Goal: Task Accomplishment & Management: Use online tool/utility

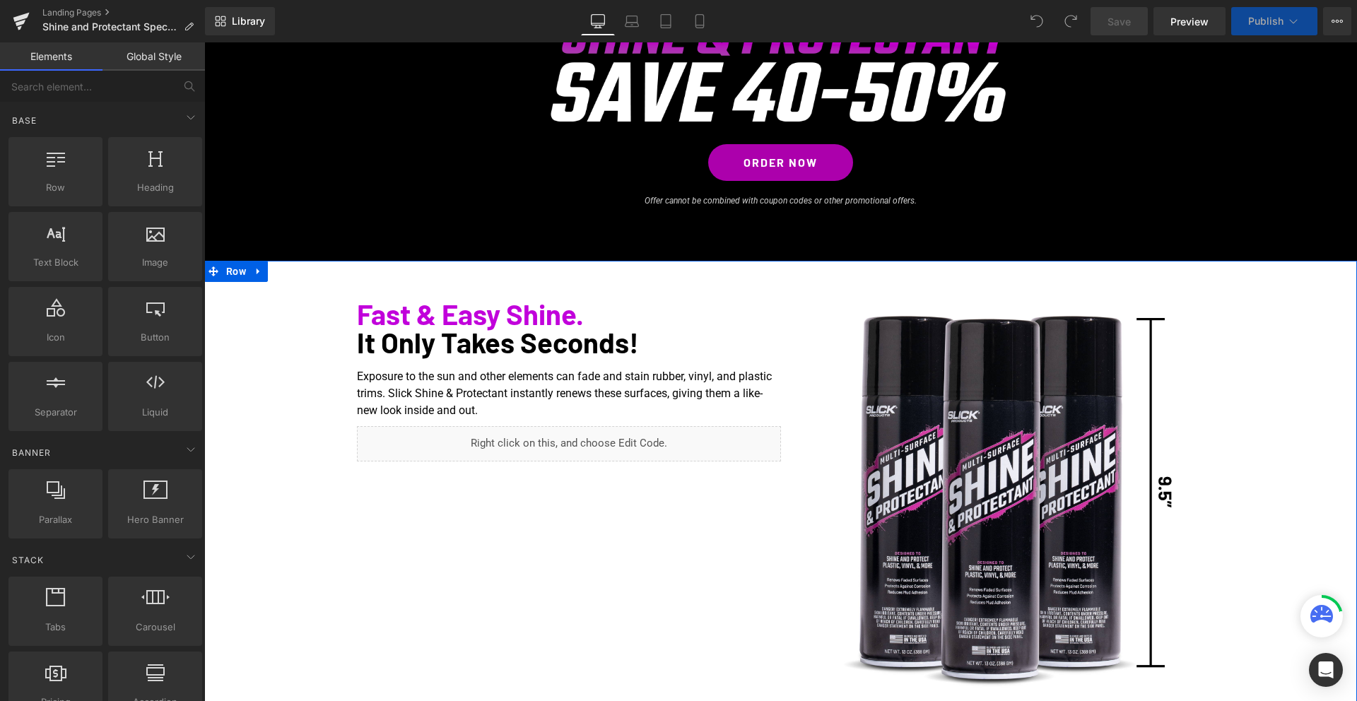
scroll to position [162, 0]
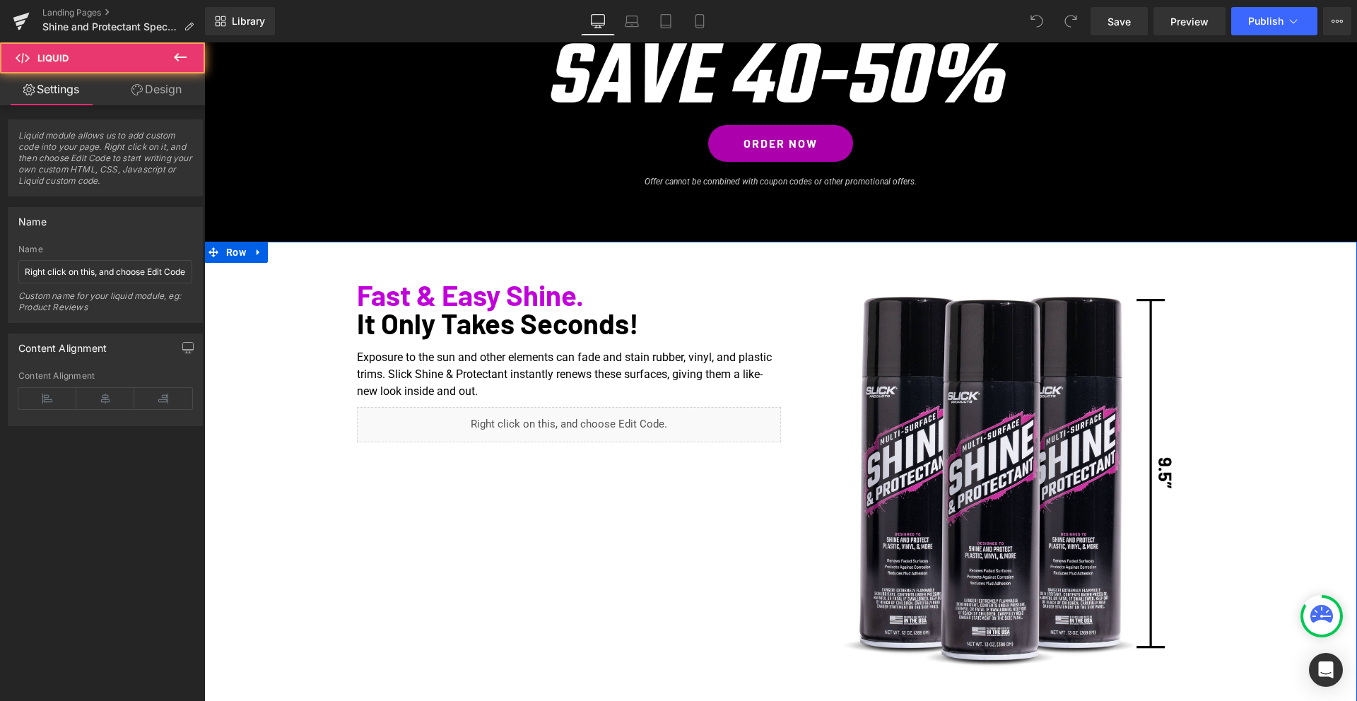
click at [606, 428] on div "Liquid" at bounding box center [569, 424] width 424 height 35
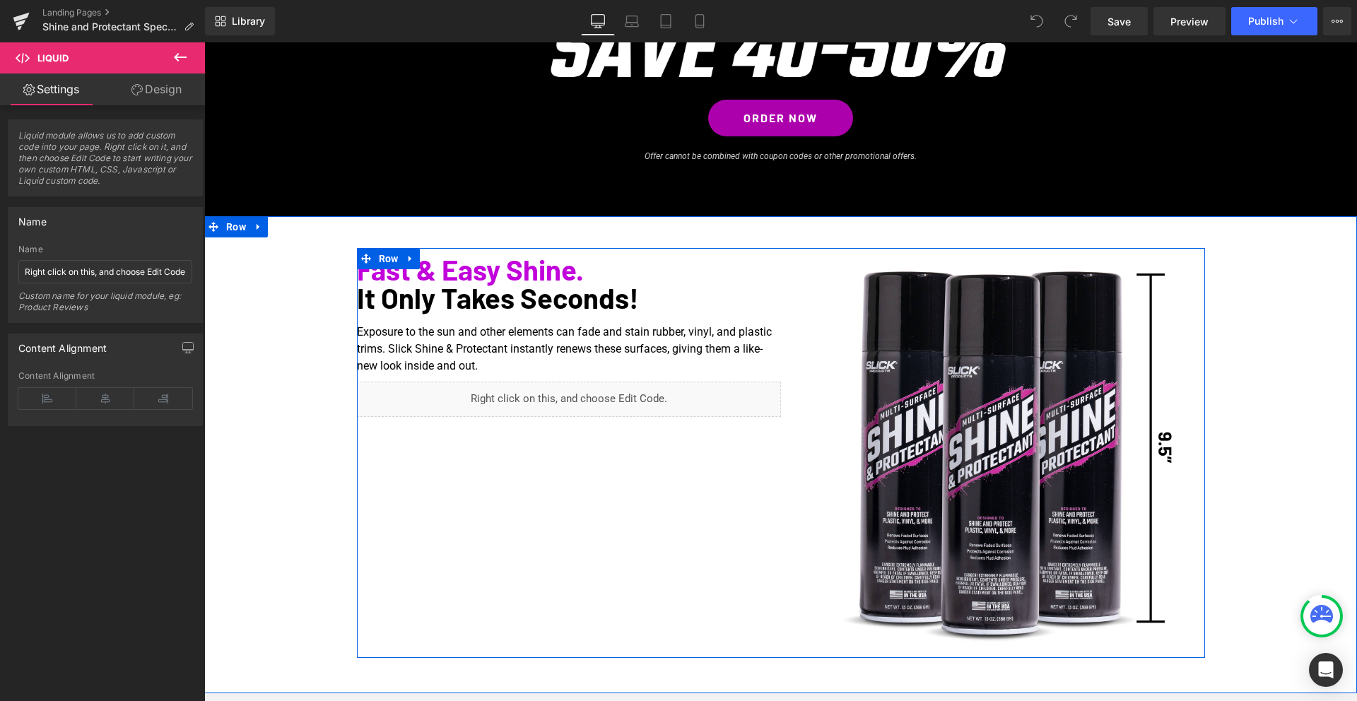
scroll to position [213, 0]
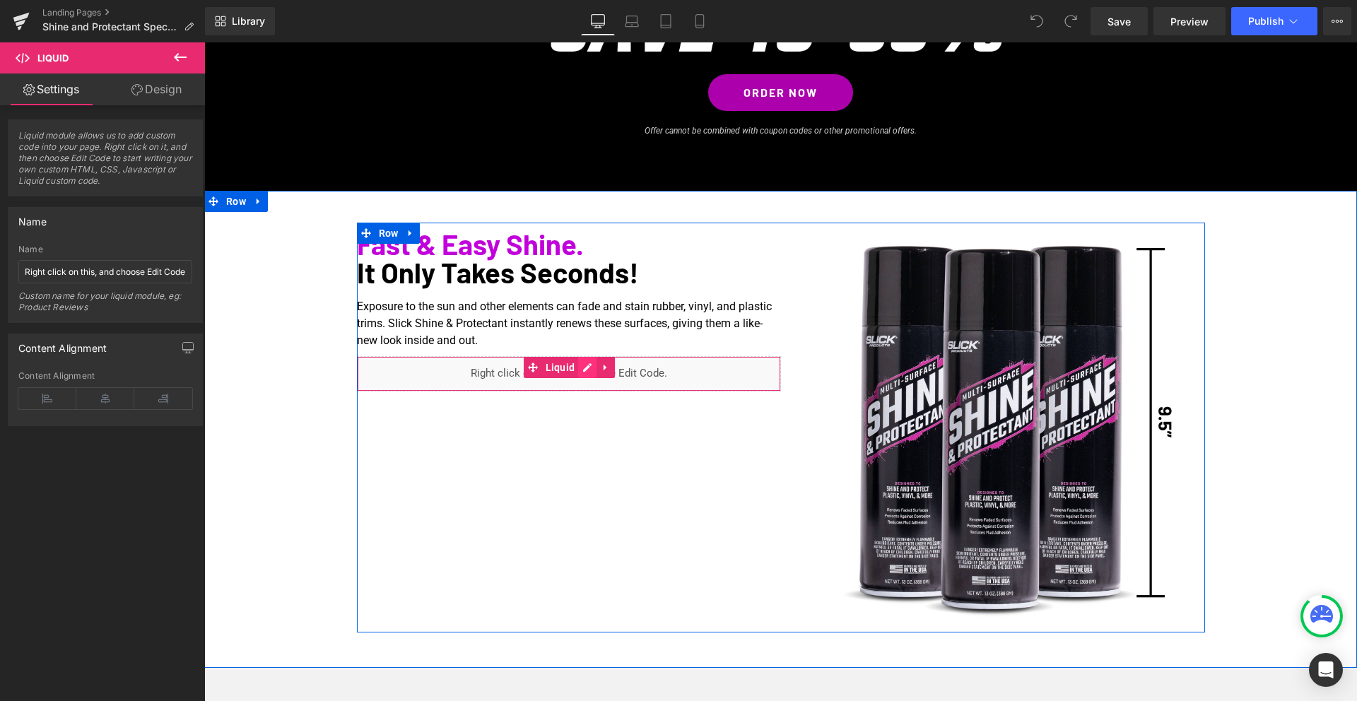
click at [585, 367] on div "Liquid" at bounding box center [569, 373] width 424 height 35
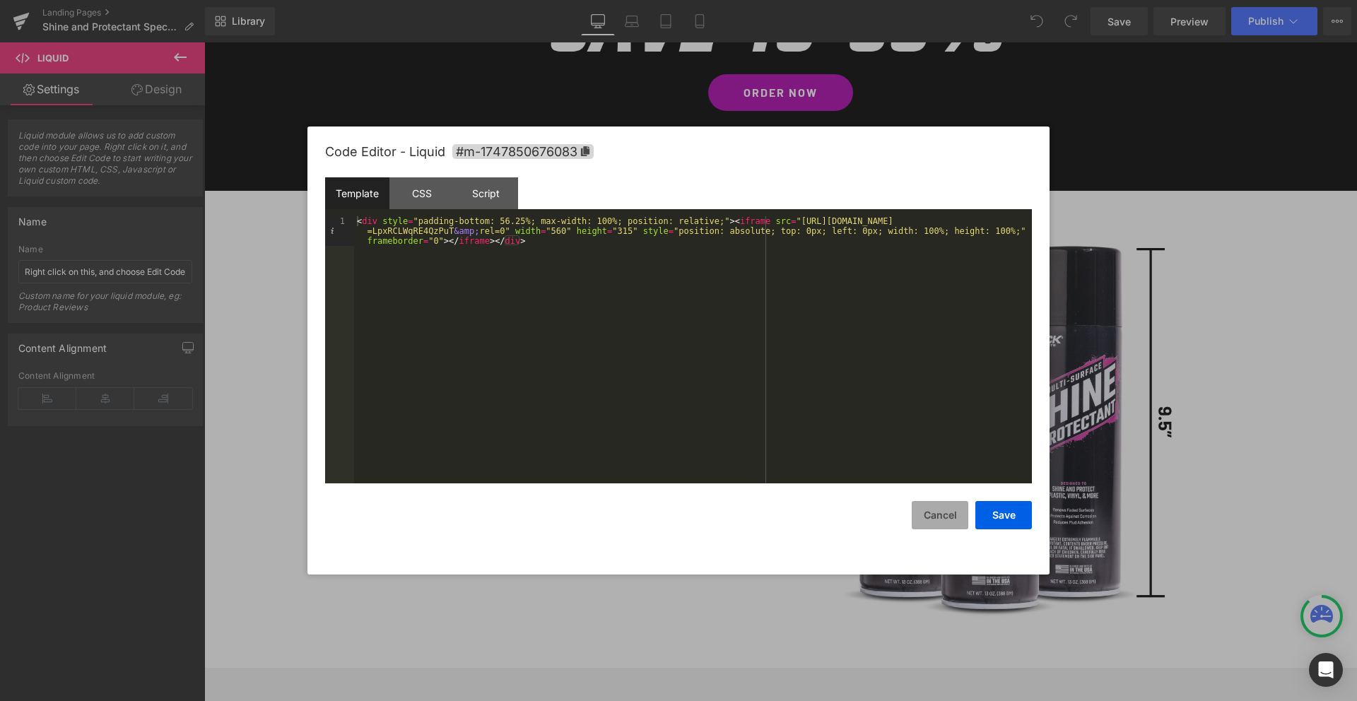
drag, startPoint x: 941, startPoint y: 520, endPoint x: 929, endPoint y: 518, distance: 12.1
click at [941, 519] on button "Cancel" at bounding box center [940, 515] width 57 height 28
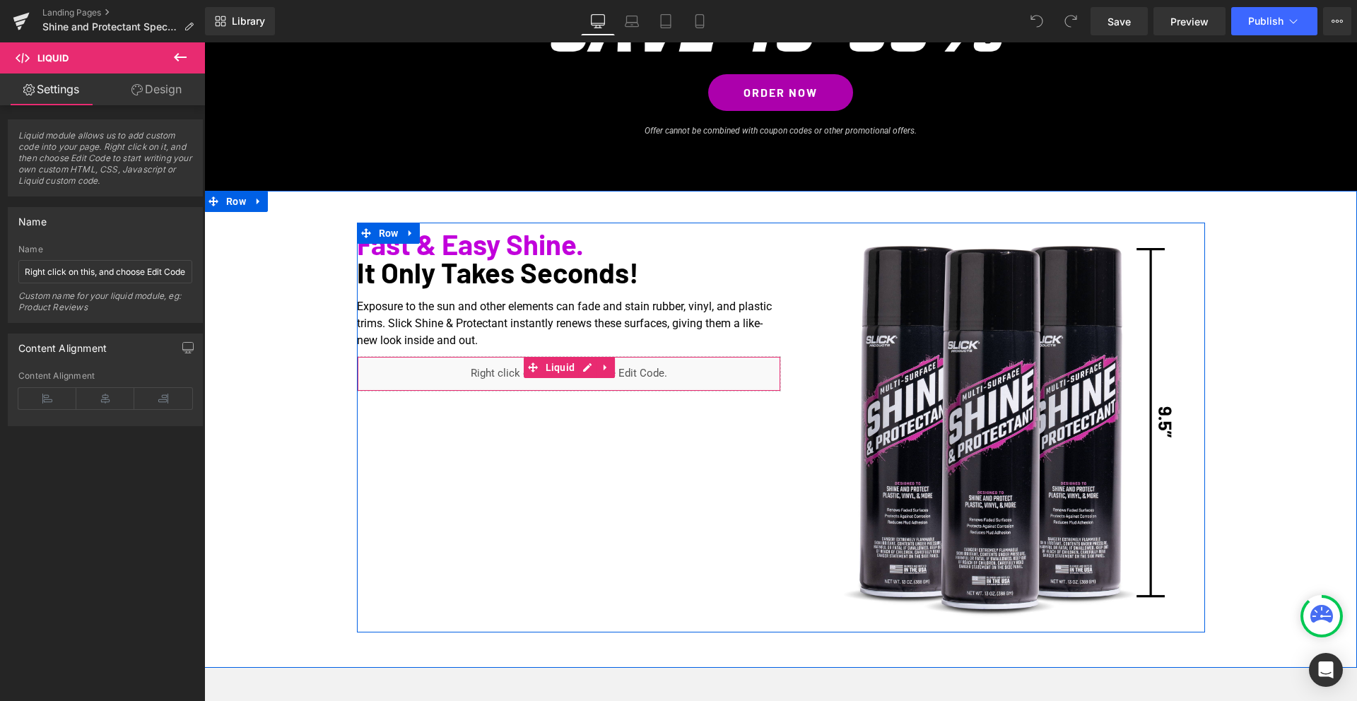
click at [606, 368] on icon at bounding box center [605, 368] width 3 height 6
click at [614, 367] on icon at bounding box center [615, 368] width 10 height 10
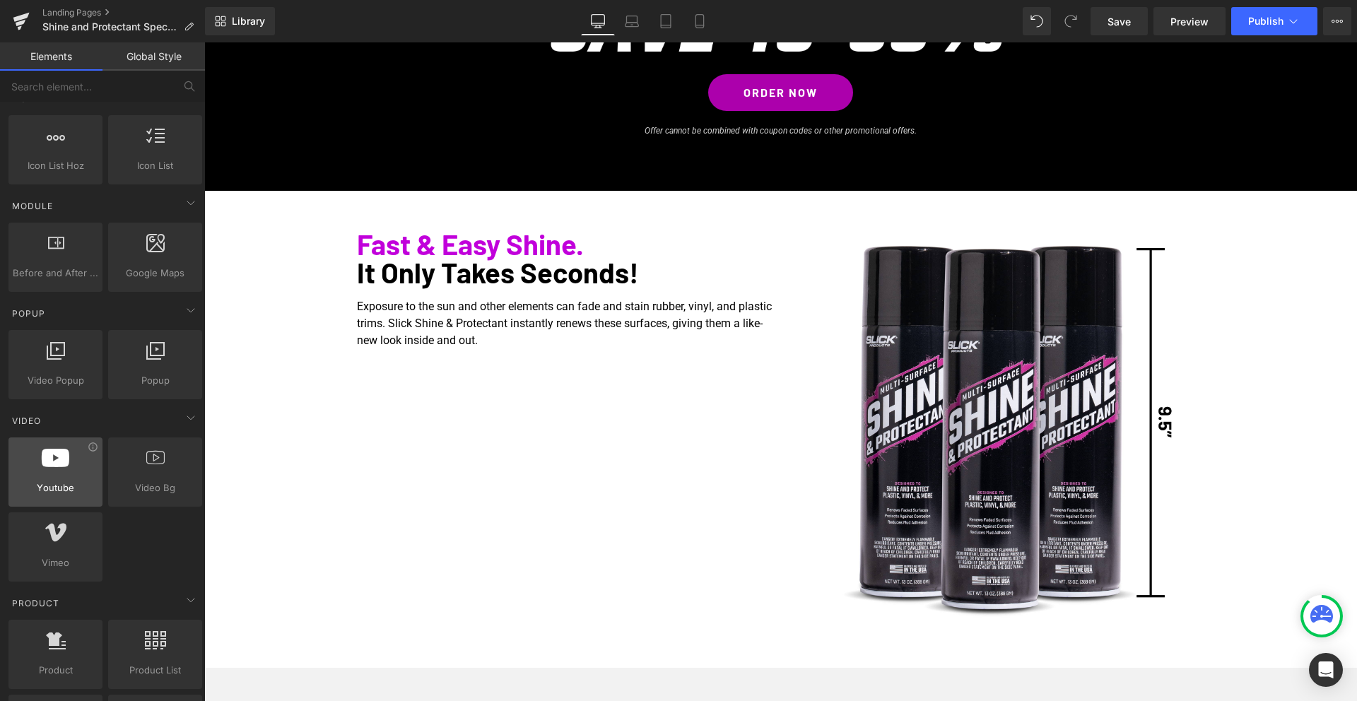
scroll to position [640, 0]
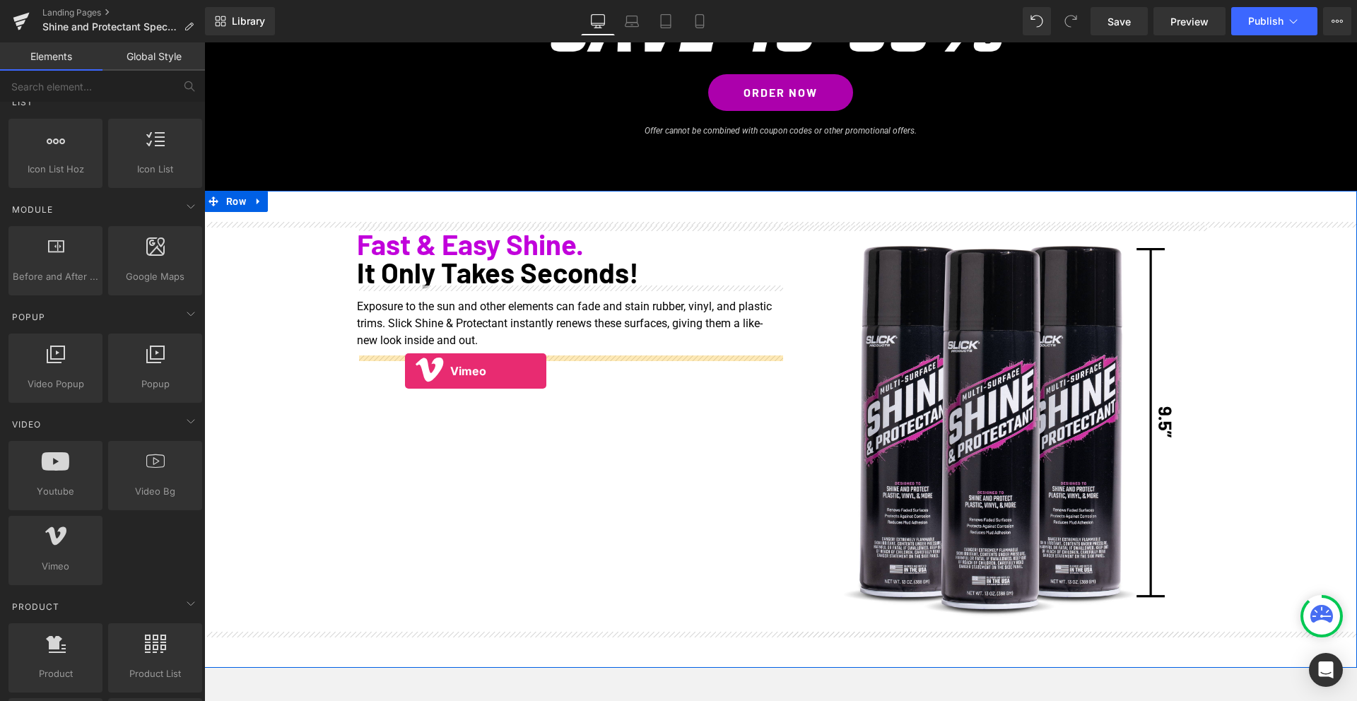
drag, startPoint x: 256, startPoint y: 590, endPoint x: 405, endPoint y: 371, distance: 265.1
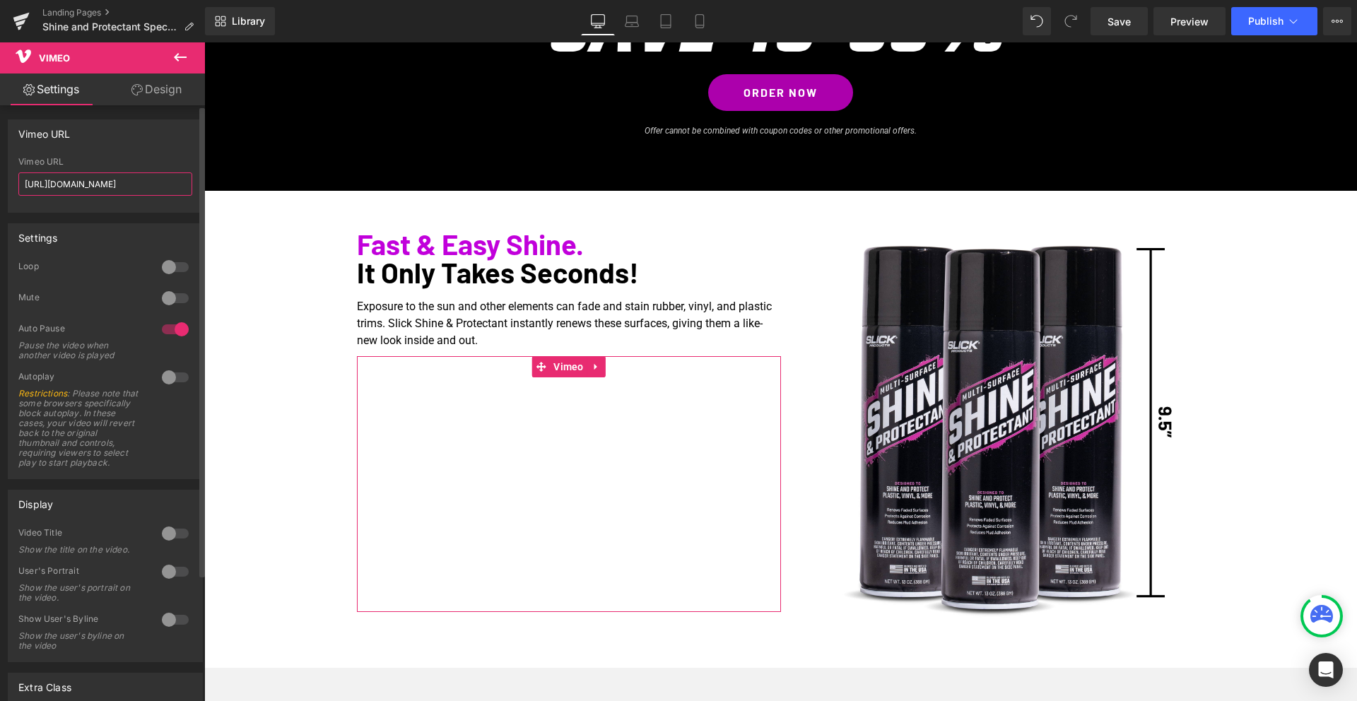
click at [69, 186] on input "[URL][DOMAIN_NAME]" at bounding box center [105, 183] width 174 height 23
click at [69, 187] on input "[URL][DOMAIN_NAME]" at bounding box center [105, 183] width 174 height 23
paste input "489223704"
type input "[URL][DOMAIN_NAME]"
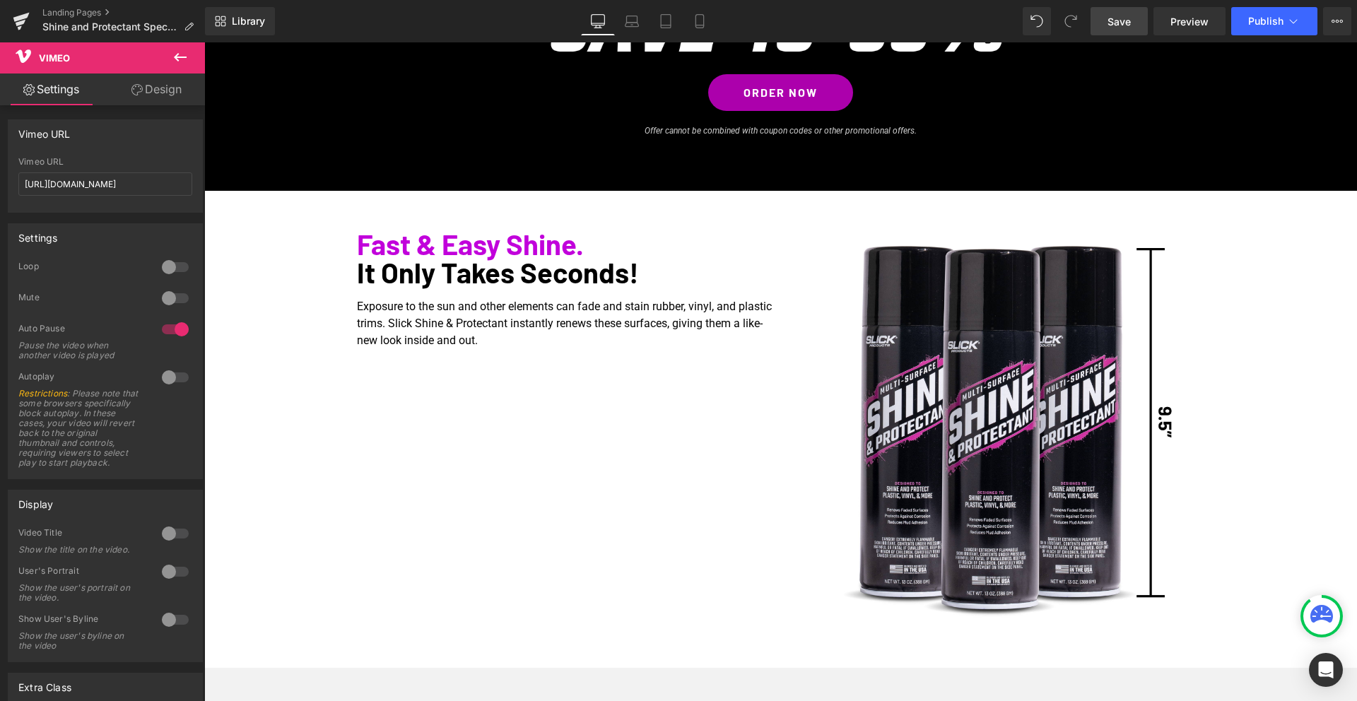
click at [1122, 23] on span "Save" at bounding box center [1119, 21] width 23 height 15
click at [1277, 19] on span "Publish" at bounding box center [1265, 21] width 35 height 11
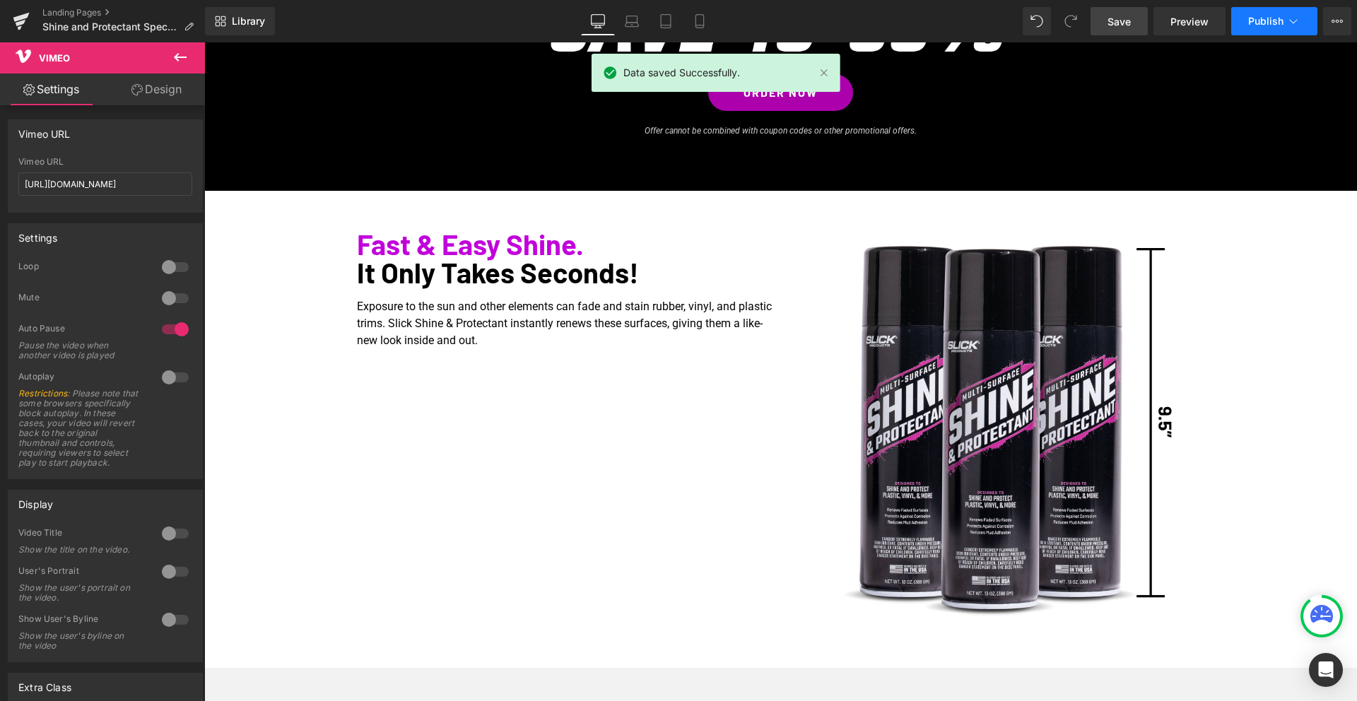
click at [1291, 23] on icon at bounding box center [1293, 21] width 14 height 14
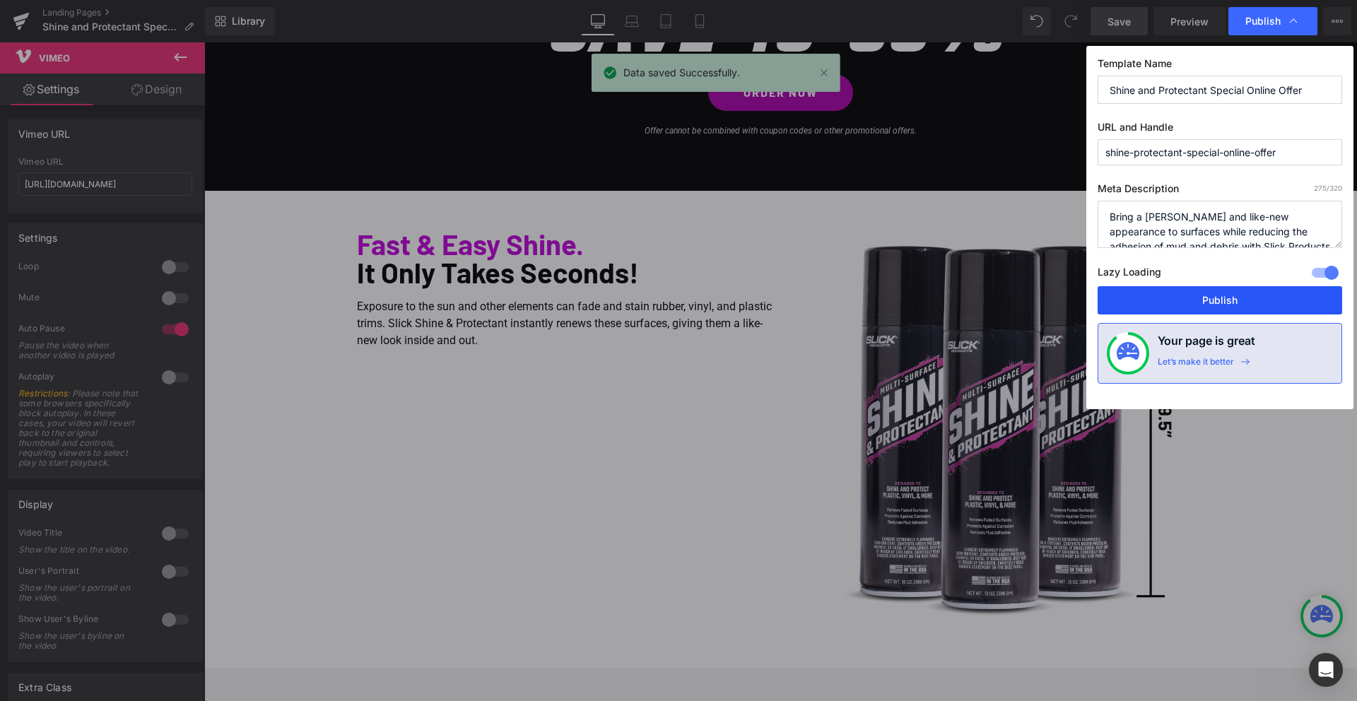
click at [1210, 297] on button "Publish" at bounding box center [1220, 300] width 245 height 28
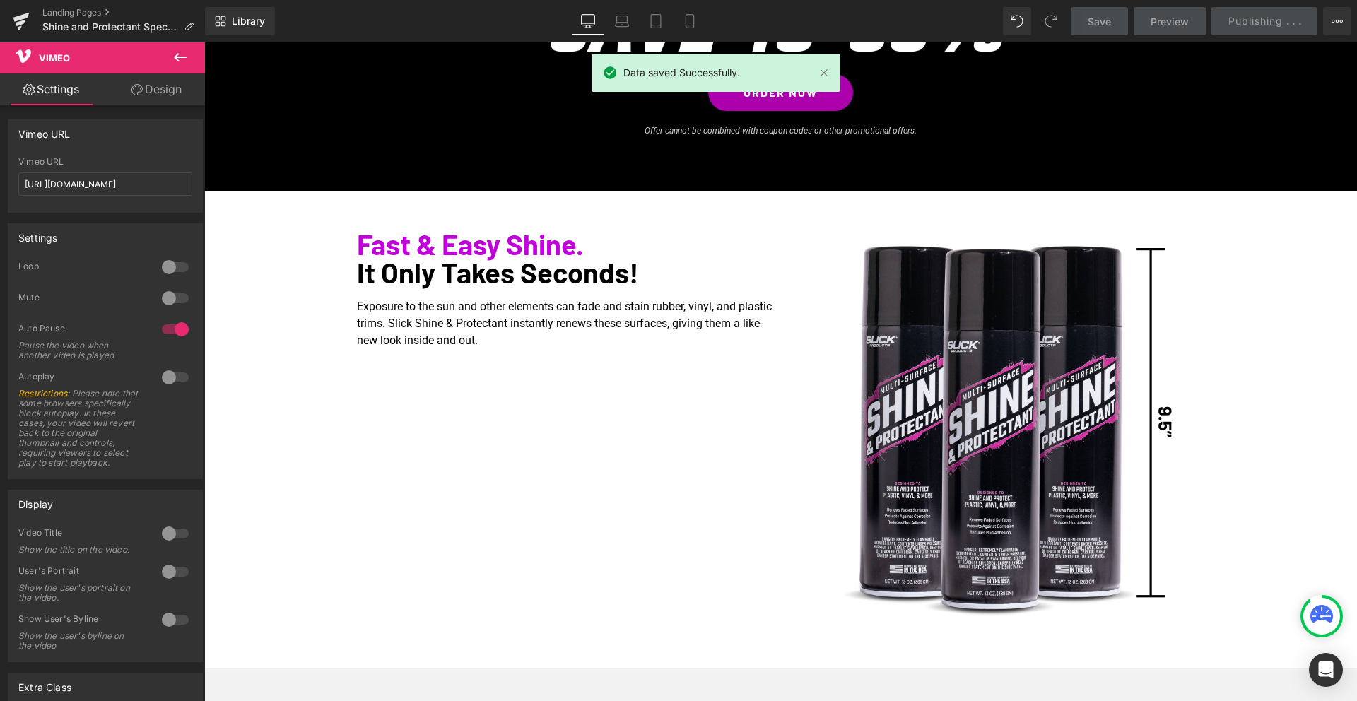
scroll to position [1160, 0]
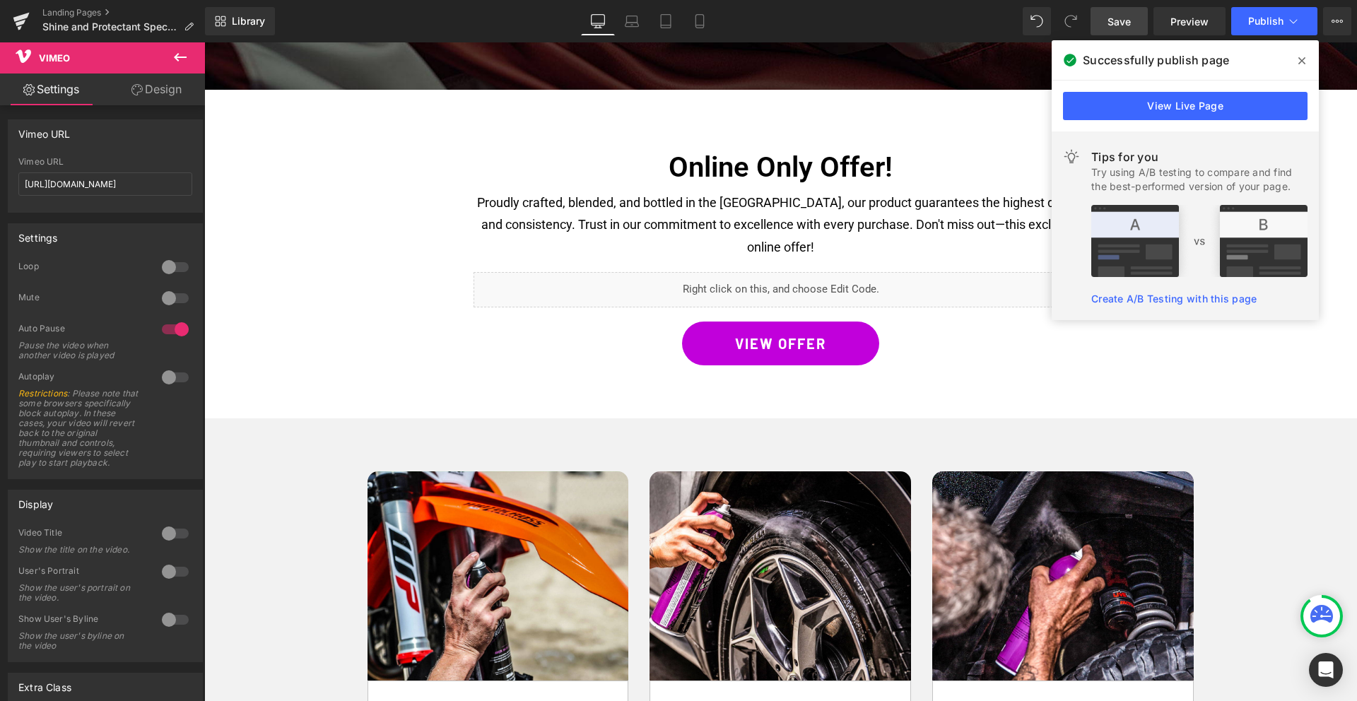
scroll to position [1788, 0]
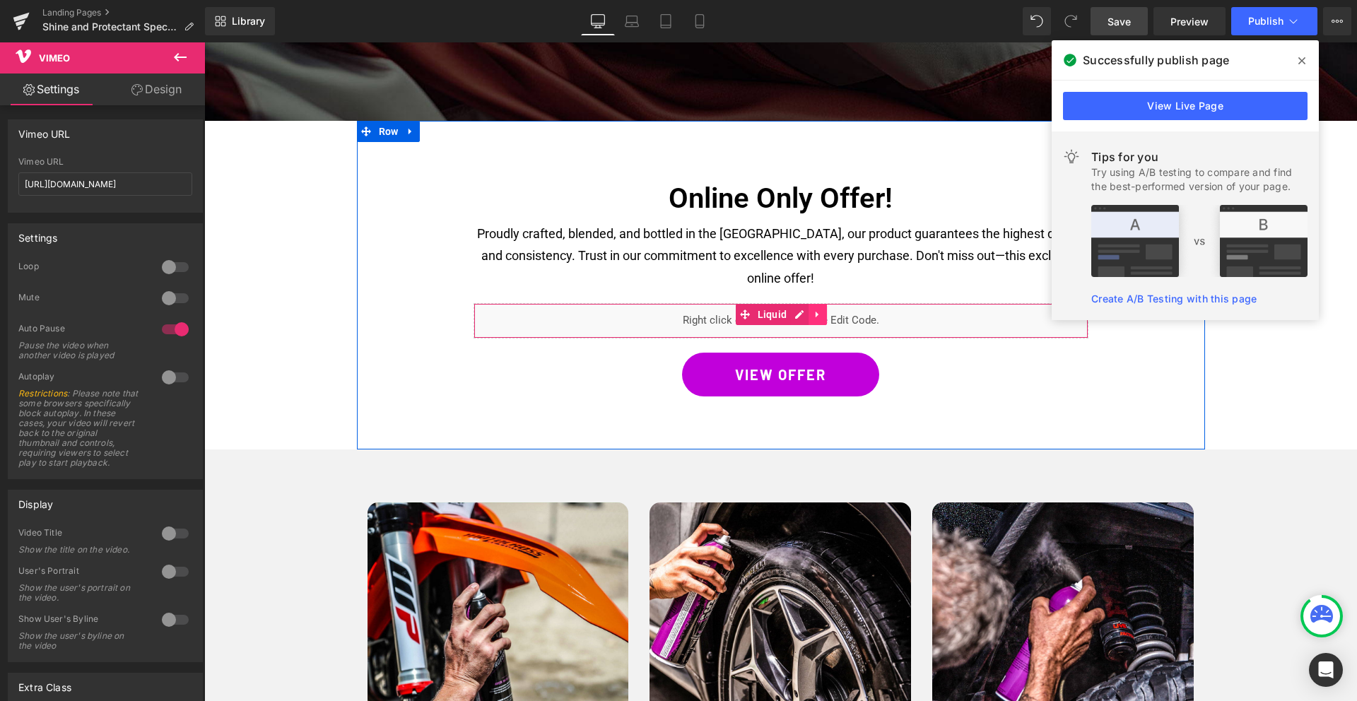
click at [818, 311] on icon at bounding box center [817, 314] width 3 height 6
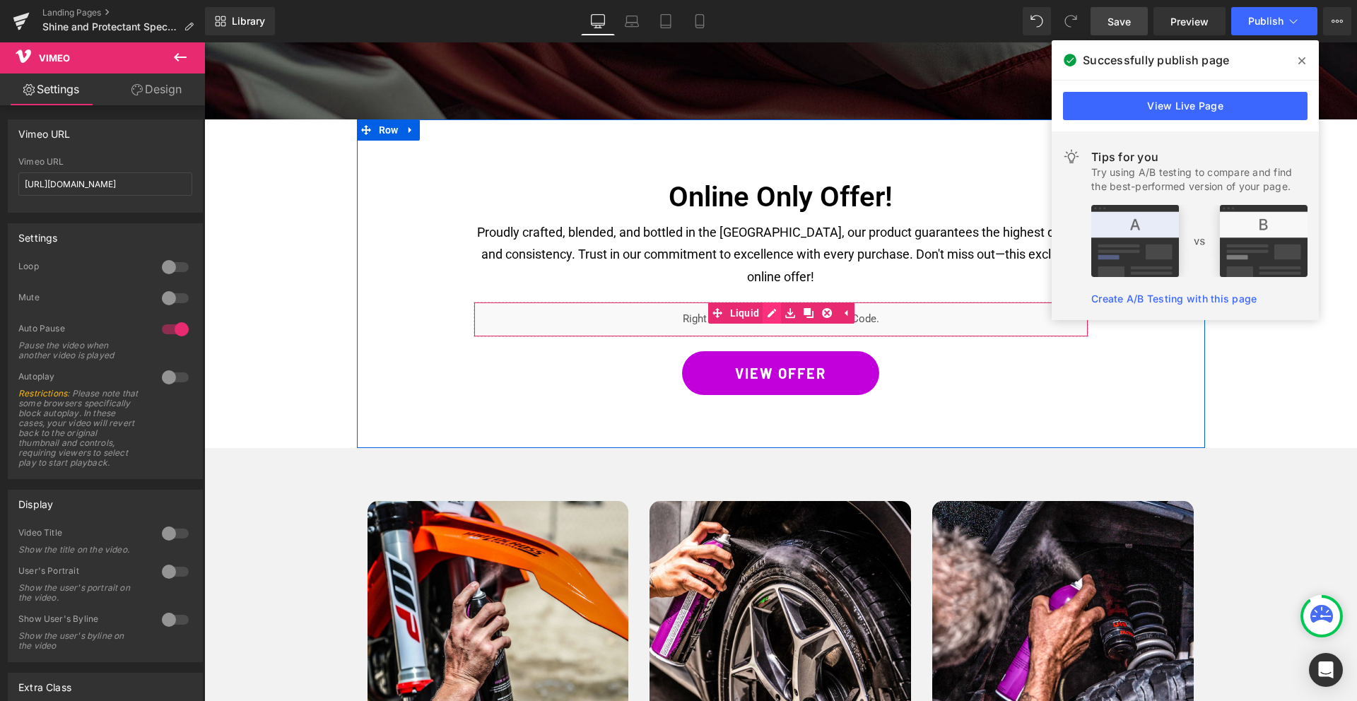
click at [770, 302] on div "Liquid" at bounding box center [781, 319] width 615 height 35
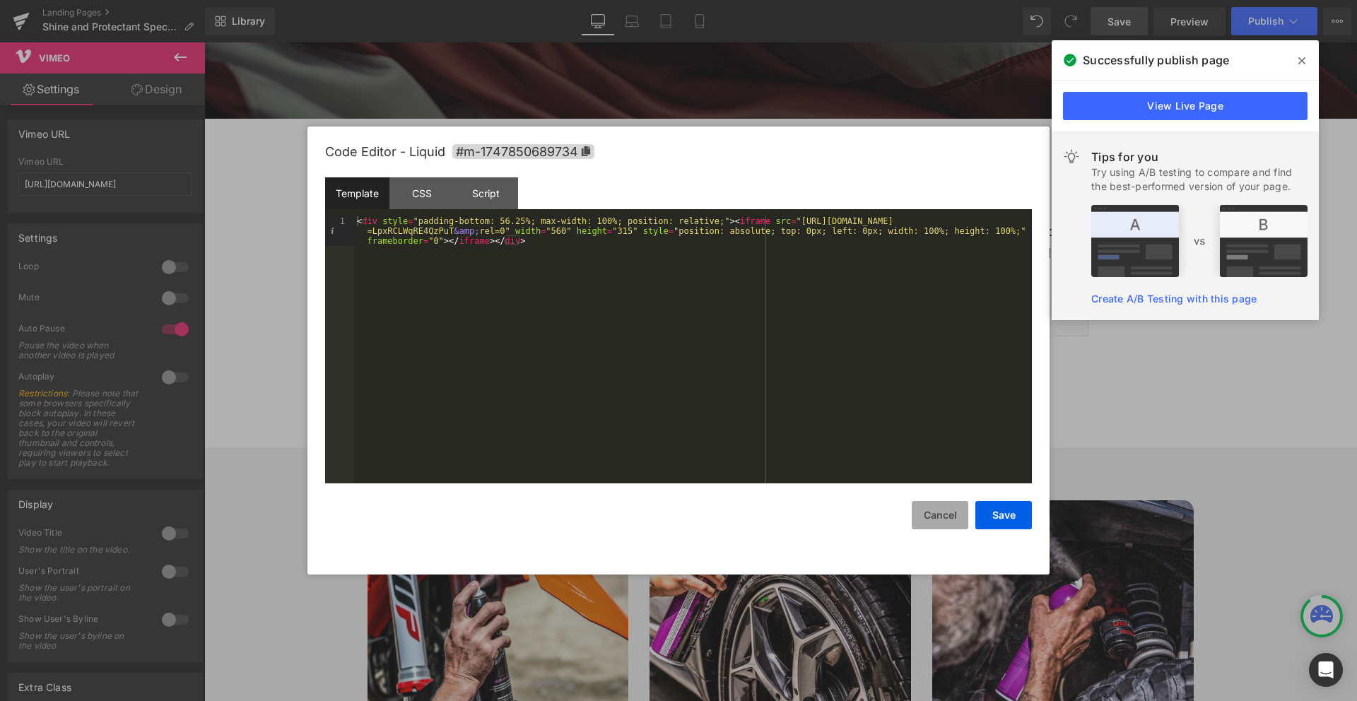
click at [941, 514] on button "Cancel" at bounding box center [940, 515] width 57 height 28
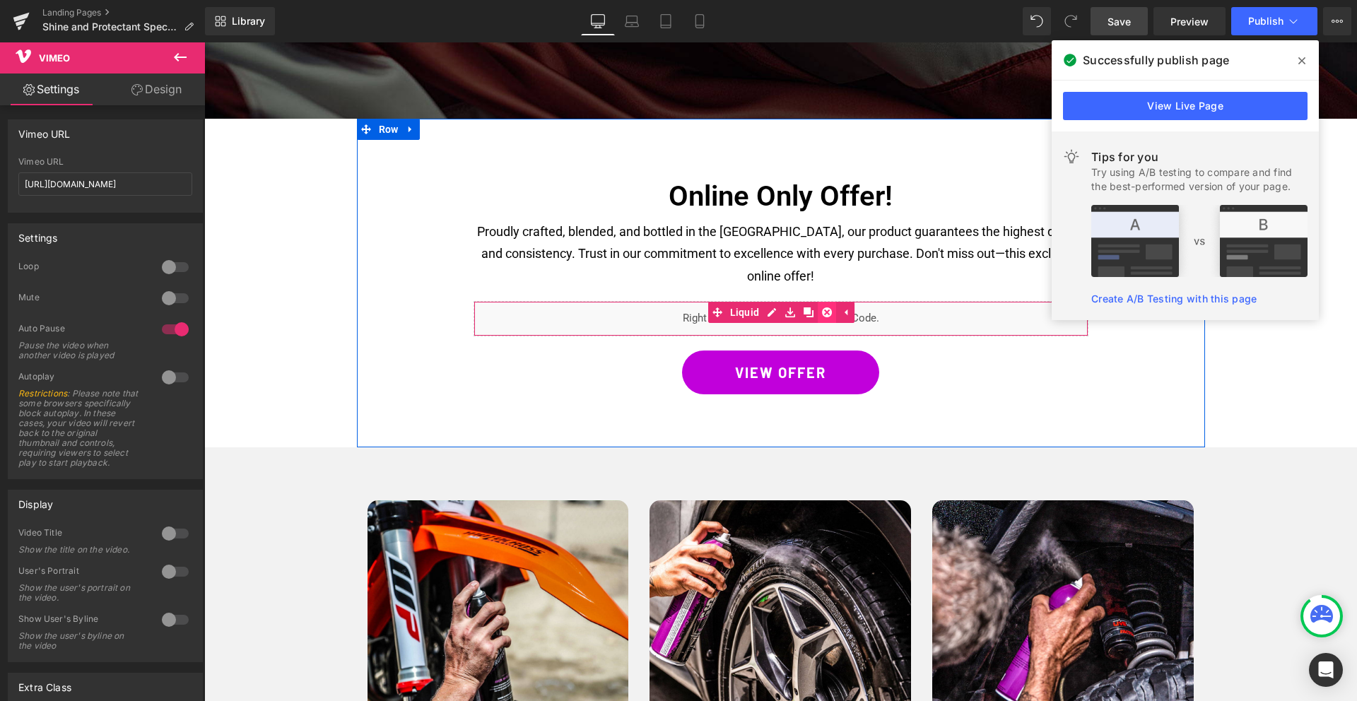
click at [831, 307] on icon at bounding box center [827, 312] width 10 height 10
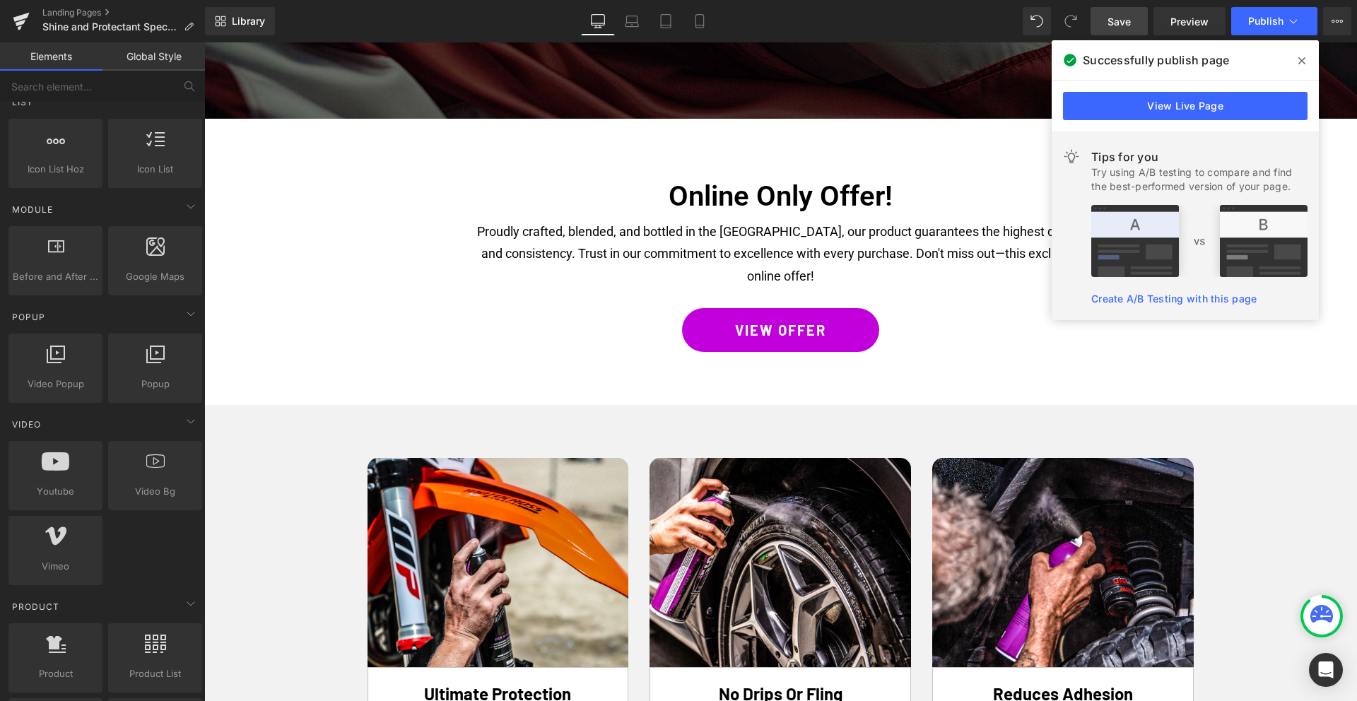
drag, startPoint x: 1099, startPoint y: 18, endPoint x: 1303, endPoint y: 59, distance: 207.8
click at [1303, 59] on icon at bounding box center [1301, 60] width 7 height 11
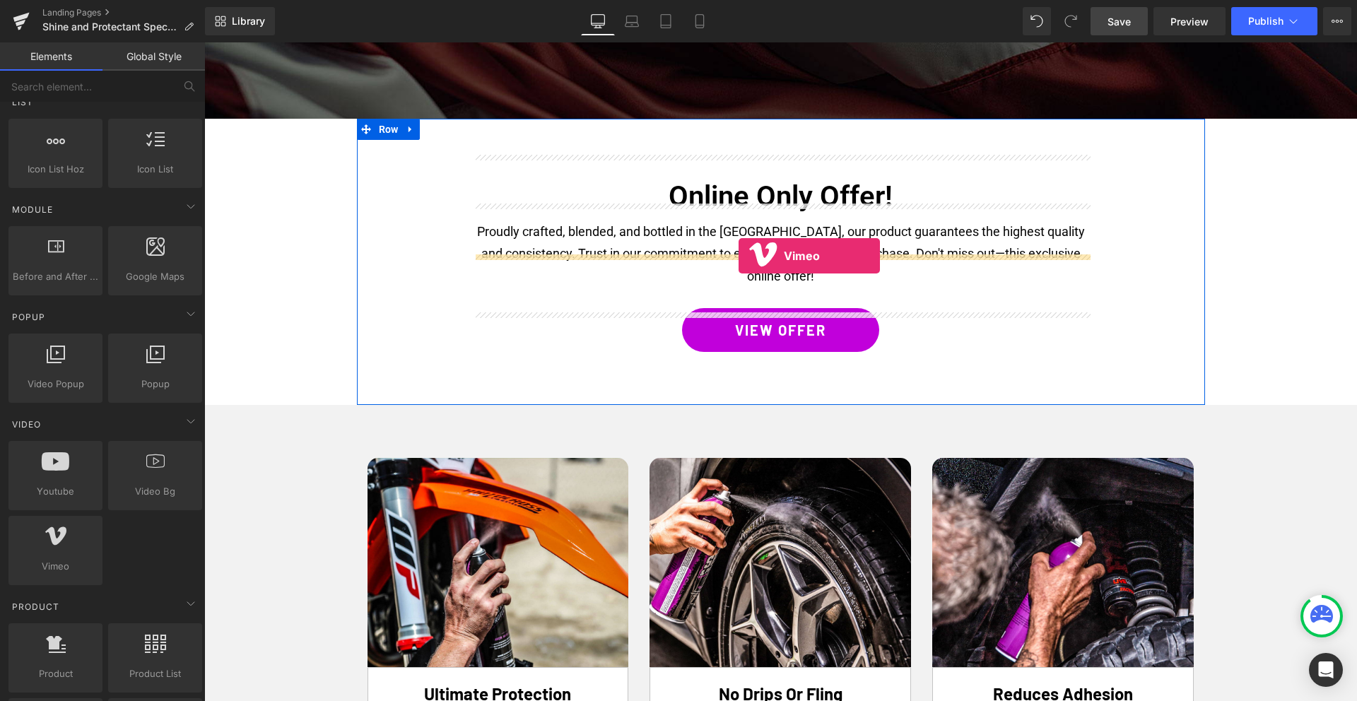
drag, startPoint x: 238, startPoint y: 595, endPoint x: 739, endPoint y: 256, distance: 604.6
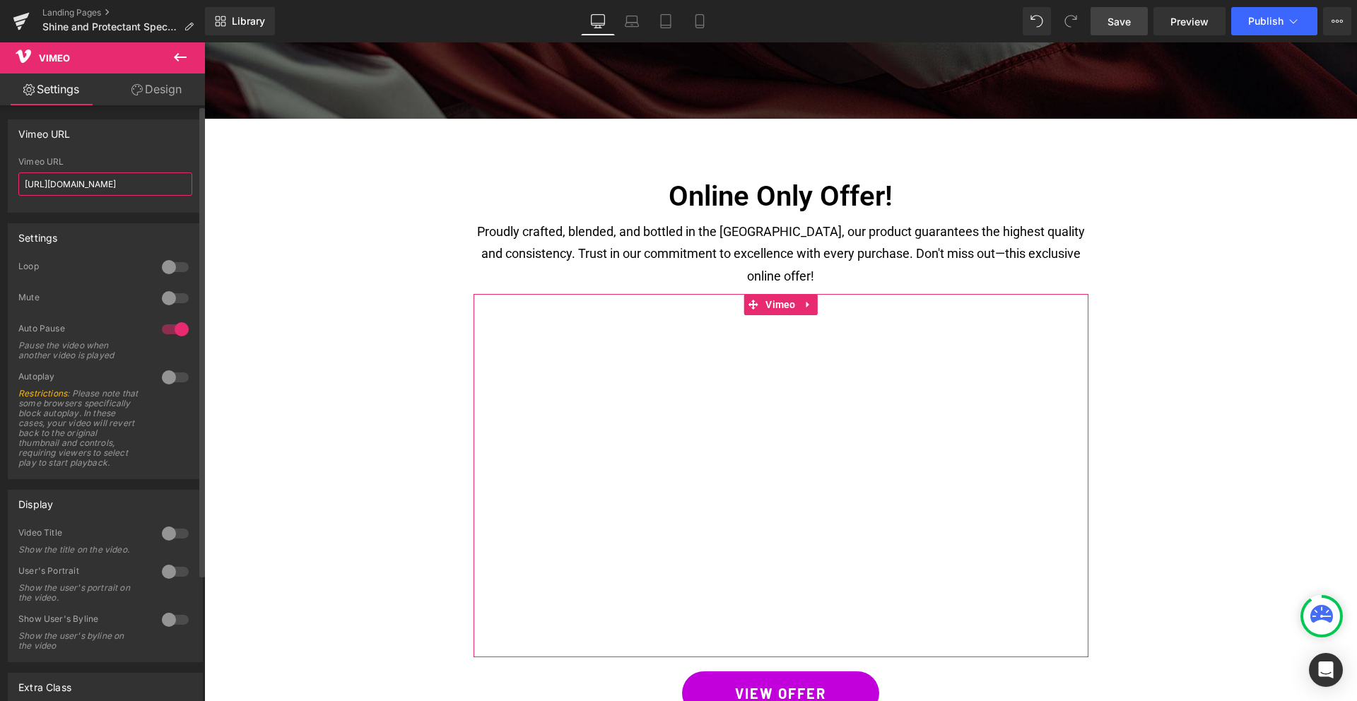
click at [108, 180] on input "[URL][DOMAIN_NAME]" at bounding box center [105, 183] width 174 height 23
click at [112, 180] on input "[URL][DOMAIN_NAME]" at bounding box center [105, 183] width 174 height 23
paste input "489223704"
type input "[URL][DOMAIN_NAME]"
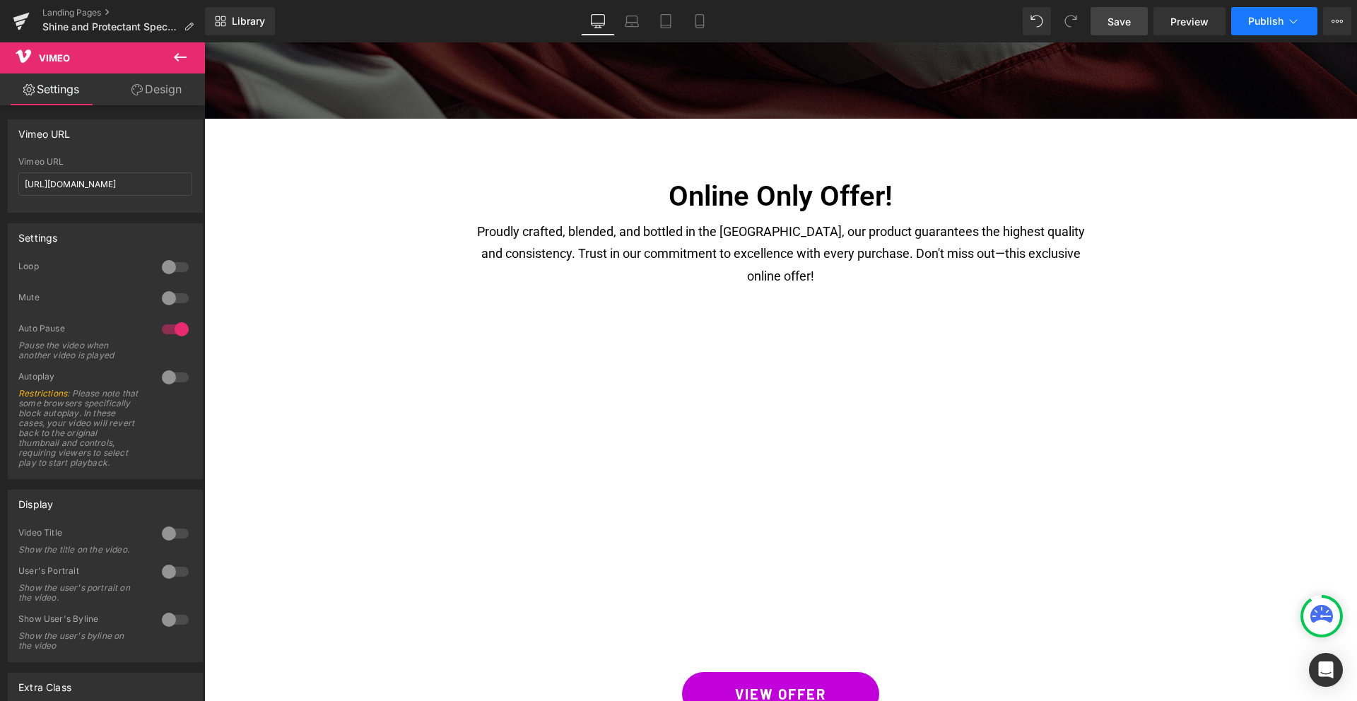
click at [1287, 18] on icon at bounding box center [1293, 21] width 14 height 14
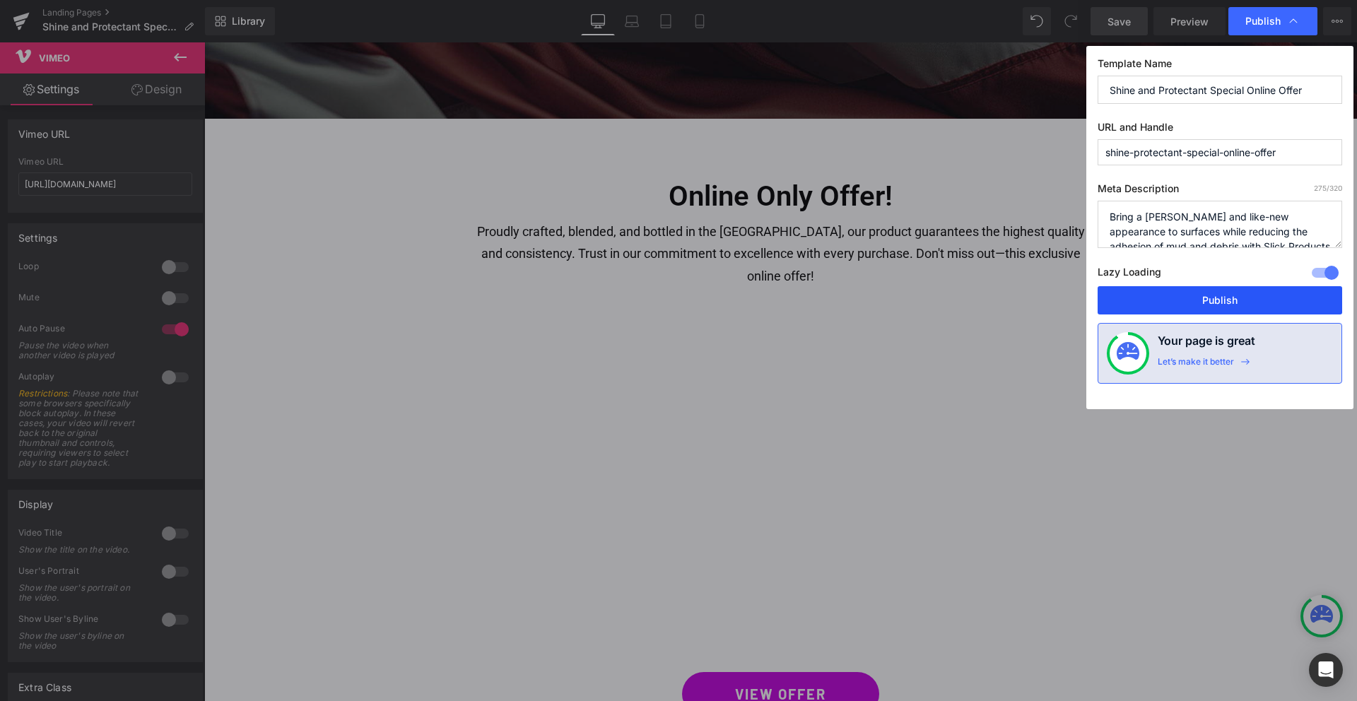
click at [1224, 295] on button "Publish" at bounding box center [1220, 300] width 245 height 28
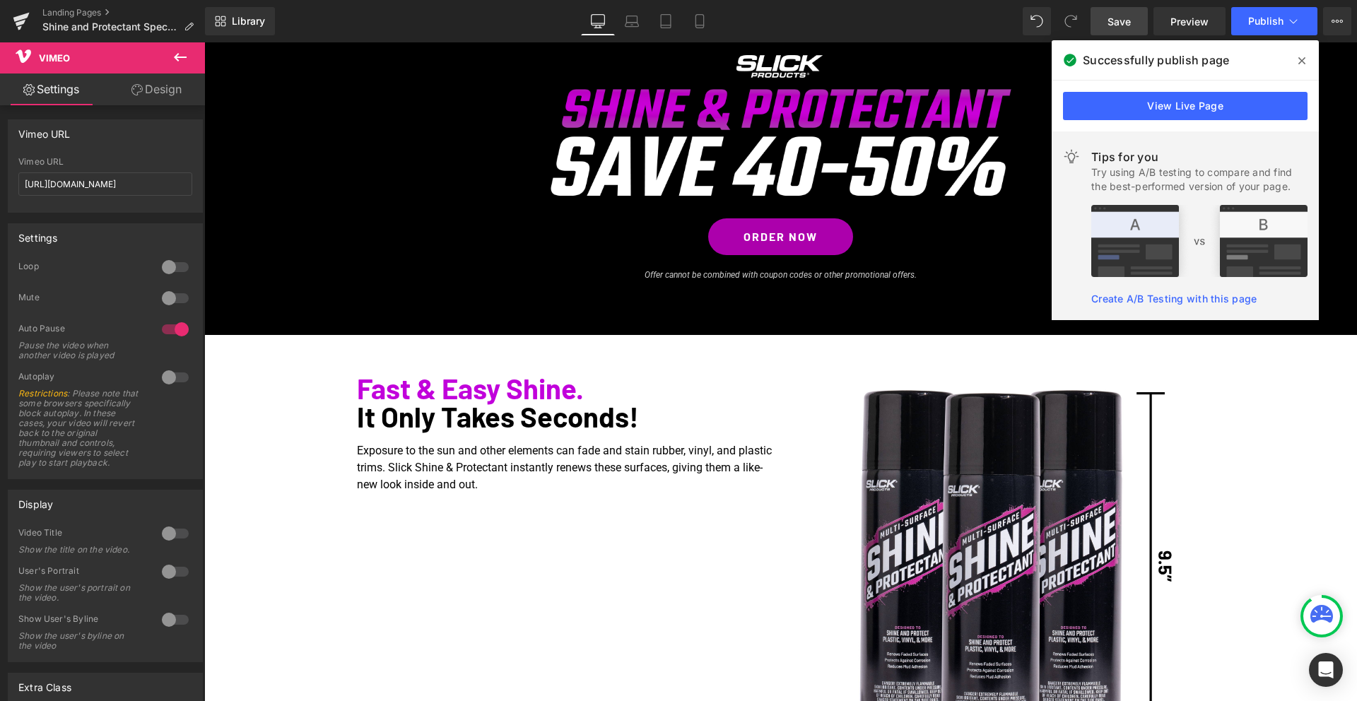
scroll to position [0, 0]
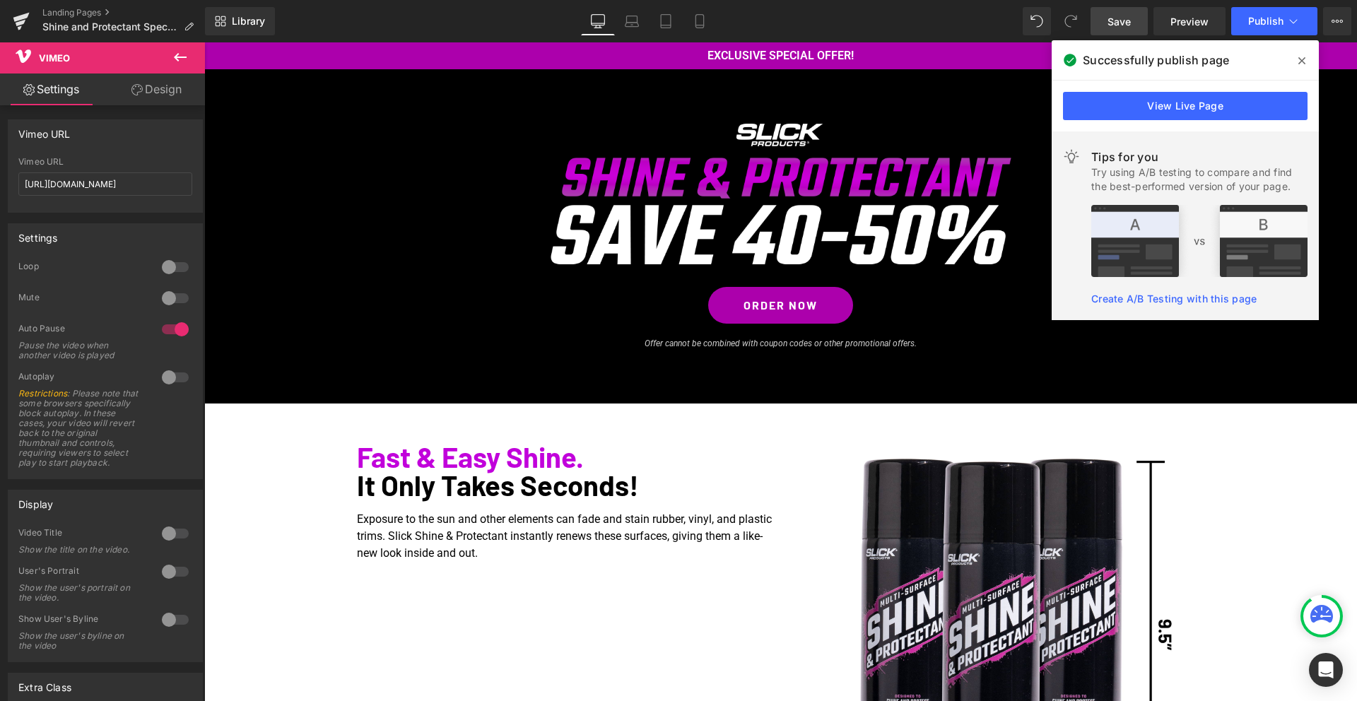
click at [1299, 59] on icon at bounding box center [1301, 60] width 7 height 11
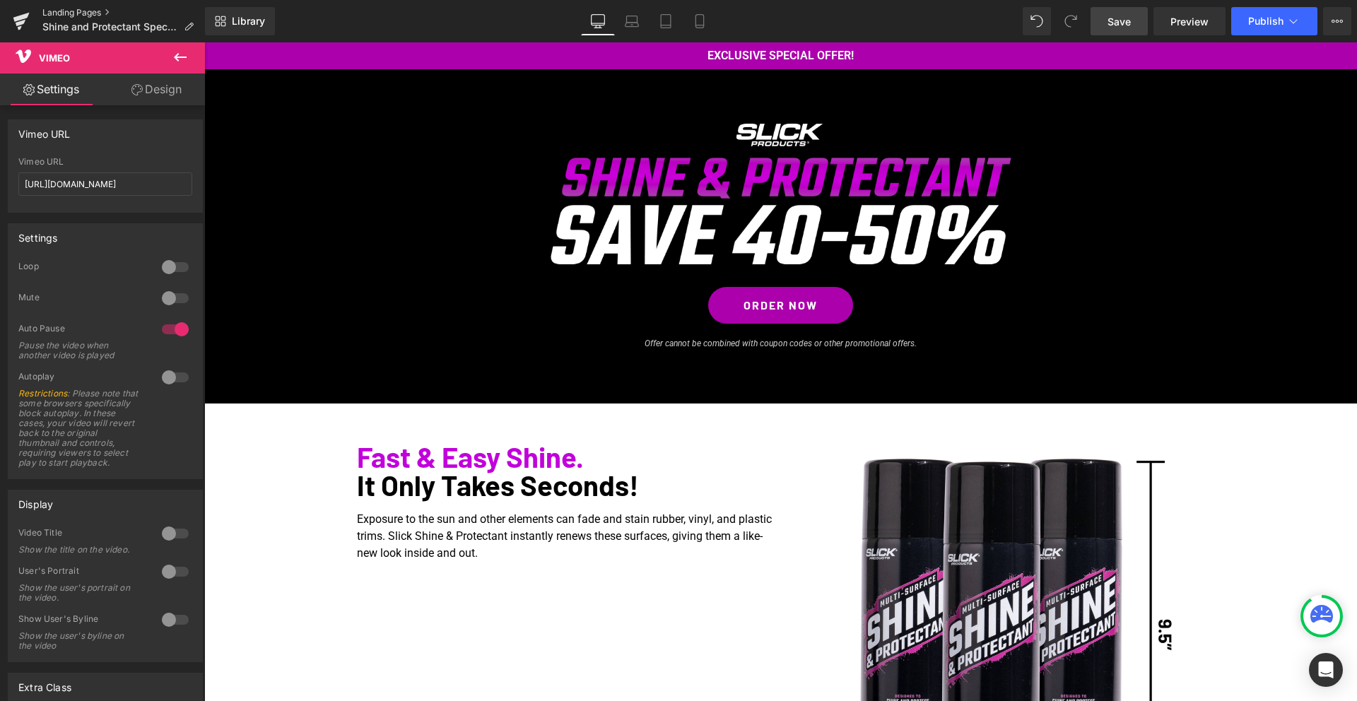
click at [54, 13] on link "Landing Pages" at bounding box center [123, 12] width 163 height 11
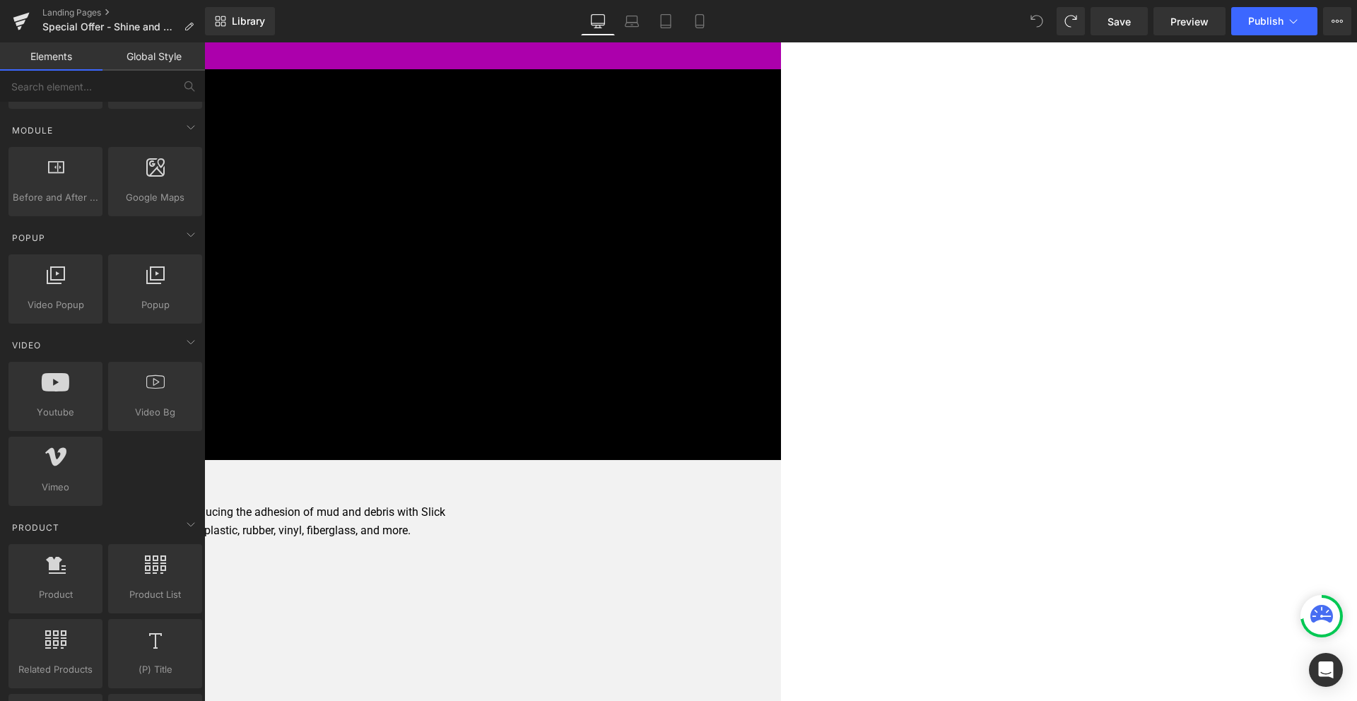
click at [204, 42] on icon at bounding box center [204, 42] width 0 height 0
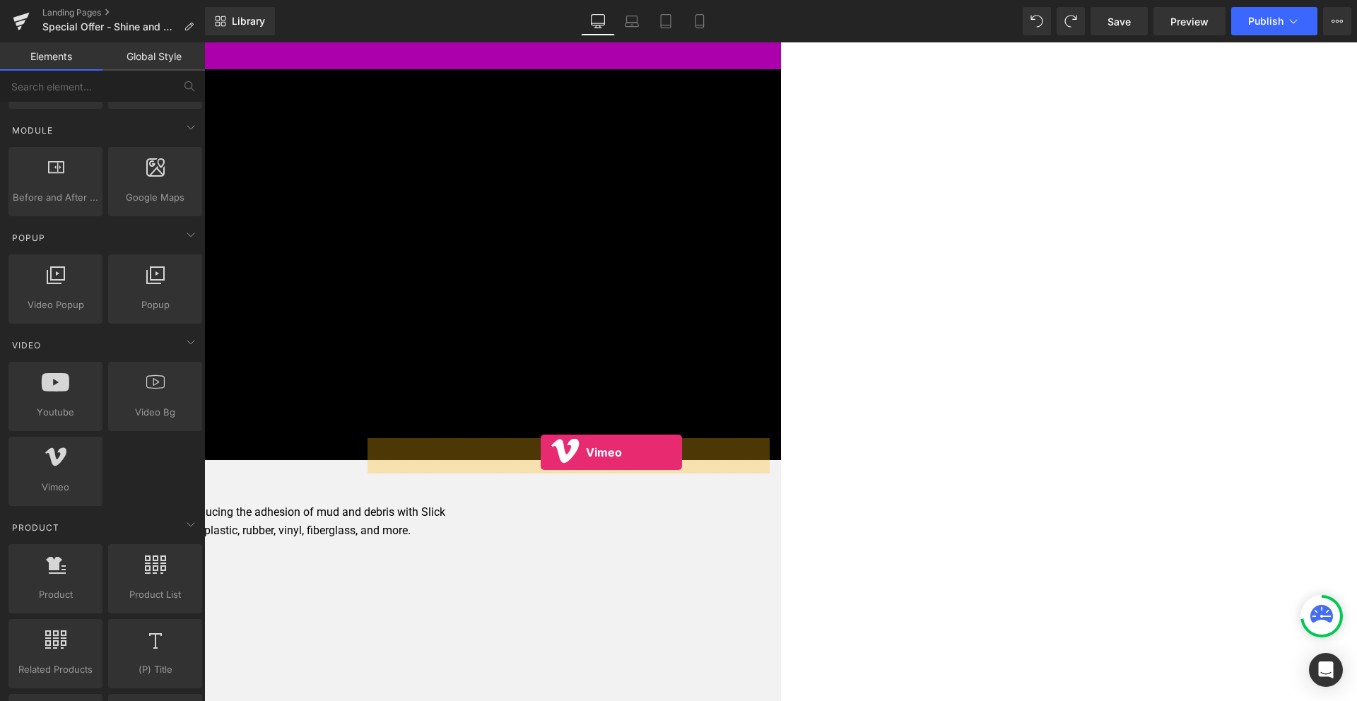
drag, startPoint x: 333, startPoint y: 523, endPoint x: 541, endPoint y: 452, distance: 219.5
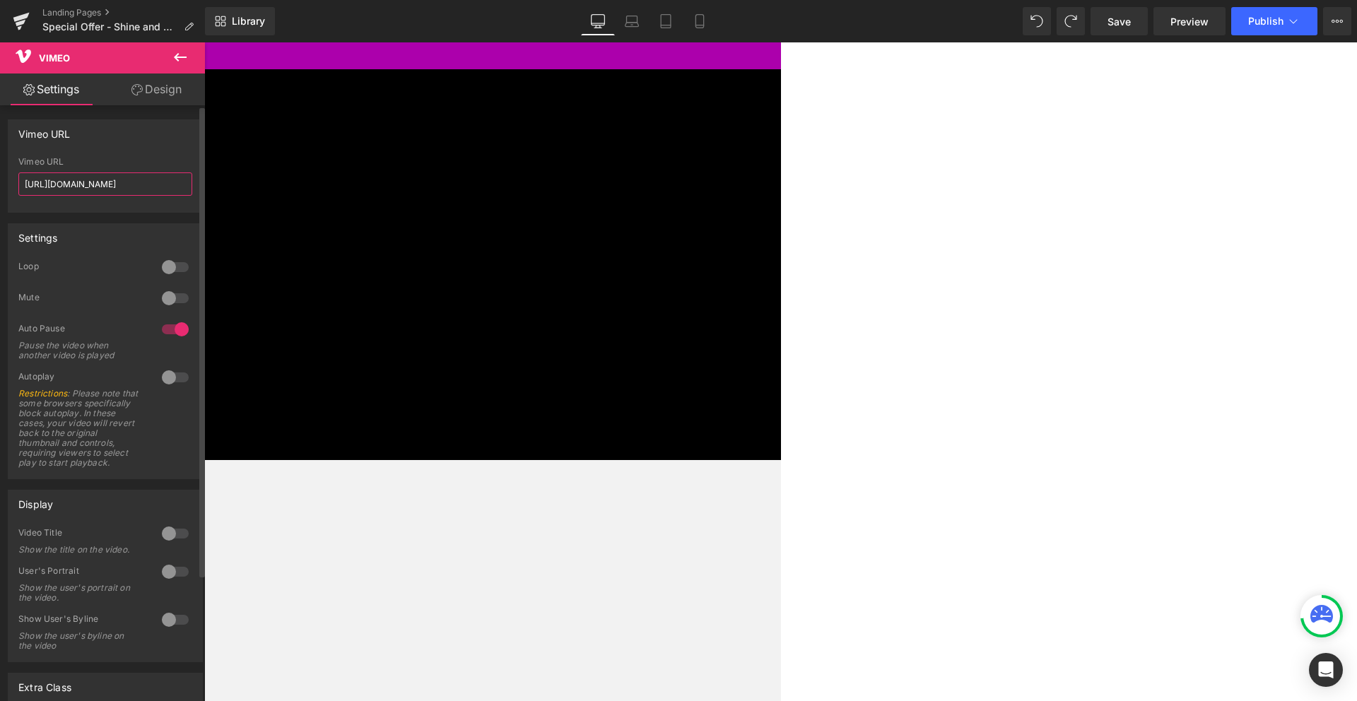
click at [81, 186] on input "[URL][DOMAIN_NAME]" at bounding box center [105, 183] width 174 height 23
click at [82, 186] on input "[URL][DOMAIN_NAME]" at bounding box center [105, 183] width 174 height 23
click at [83, 187] on input "[URL][DOMAIN_NAME]" at bounding box center [105, 183] width 174 height 23
paste input "489223704"
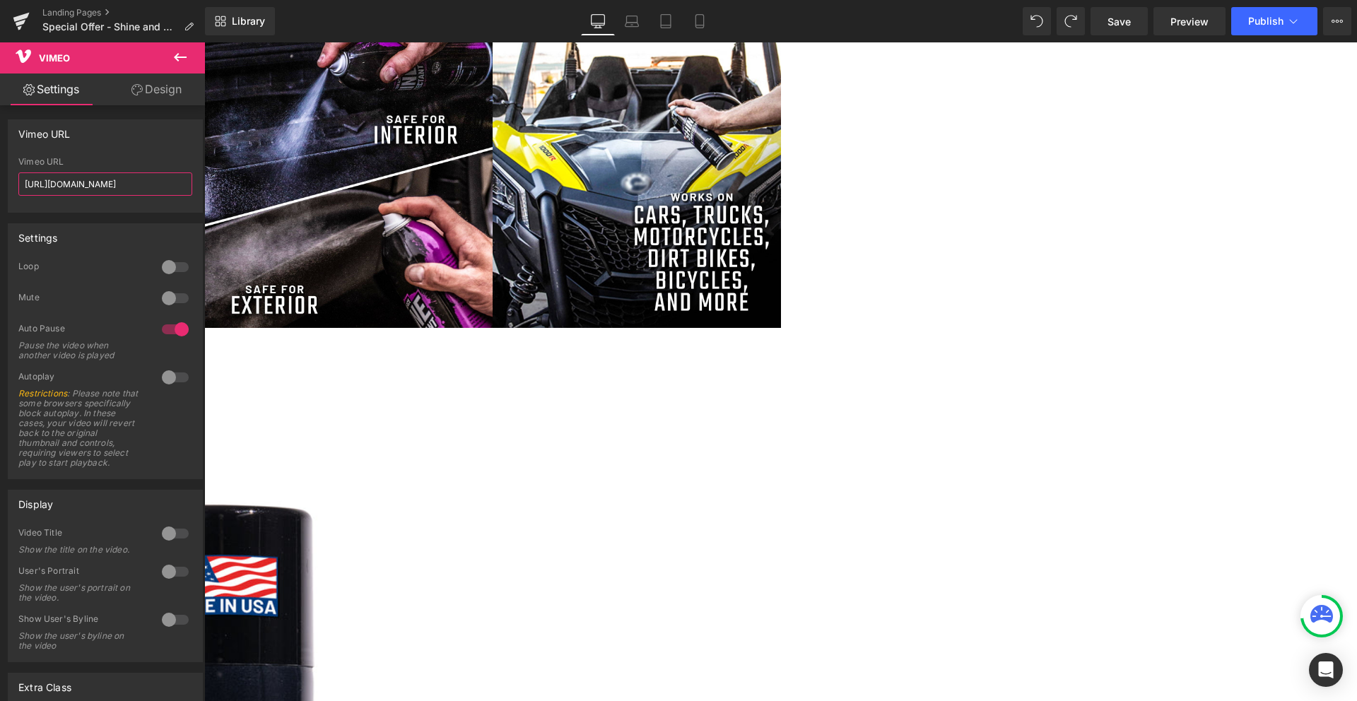
scroll to position [1313, 0]
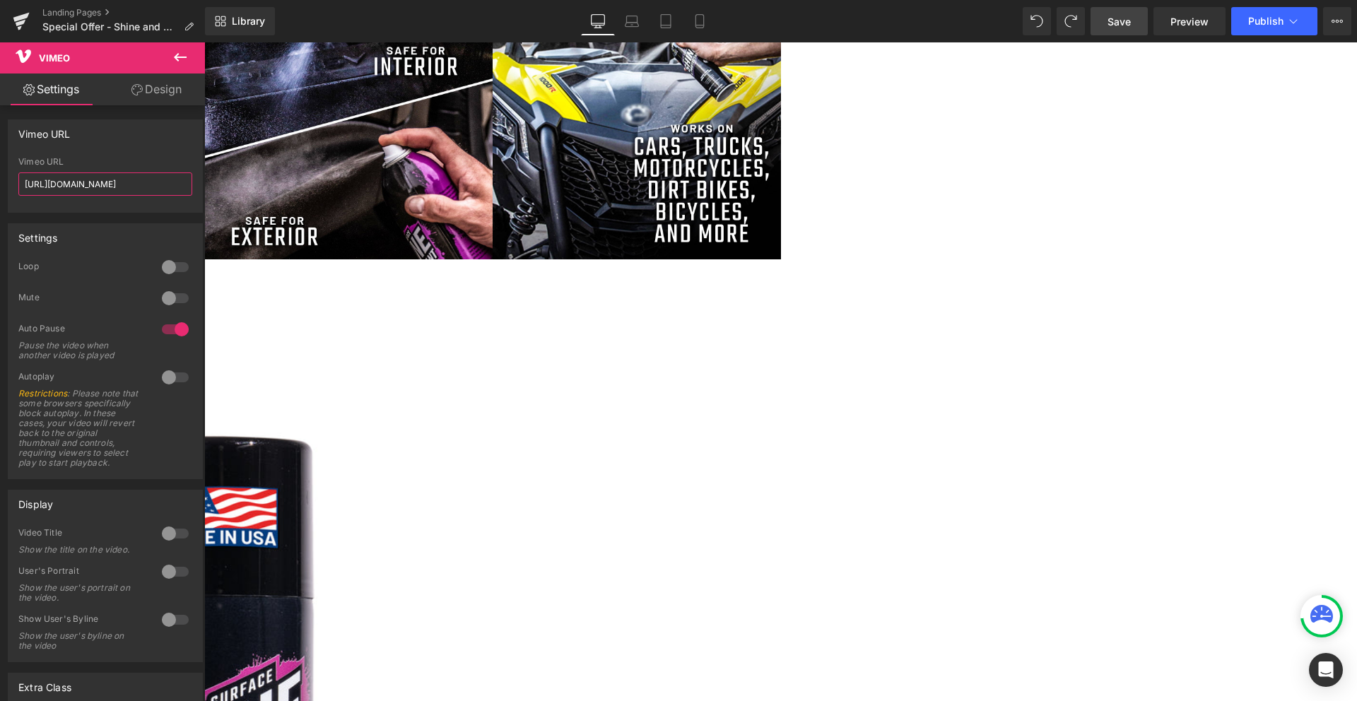
type input "[URL][DOMAIN_NAME]"
click at [1127, 22] on span "Save" at bounding box center [1119, 21] width 23 height 15
click at [1264, 27] on button "Publish" at bounding box center [1274, 21] width 86 height 28
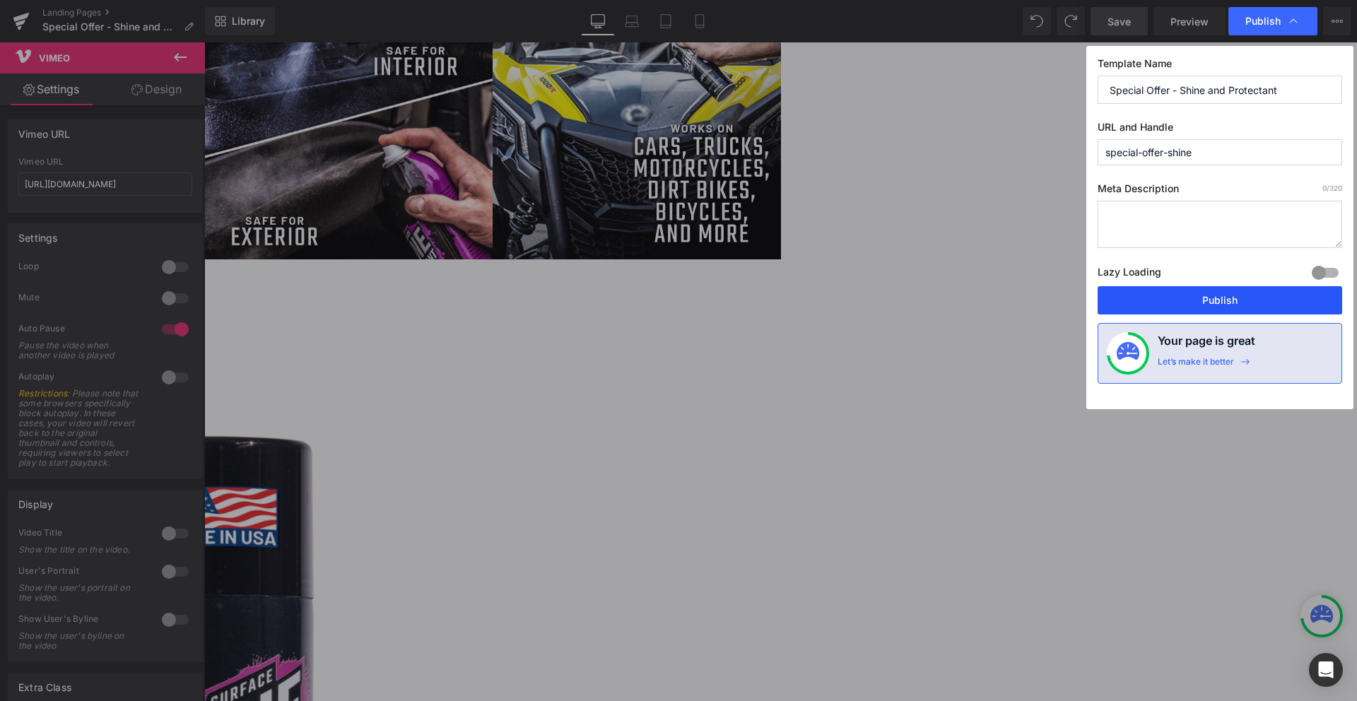
click at [1219, 307] on button "Publish" at bounding box center [1220, 300] width 245 height 28
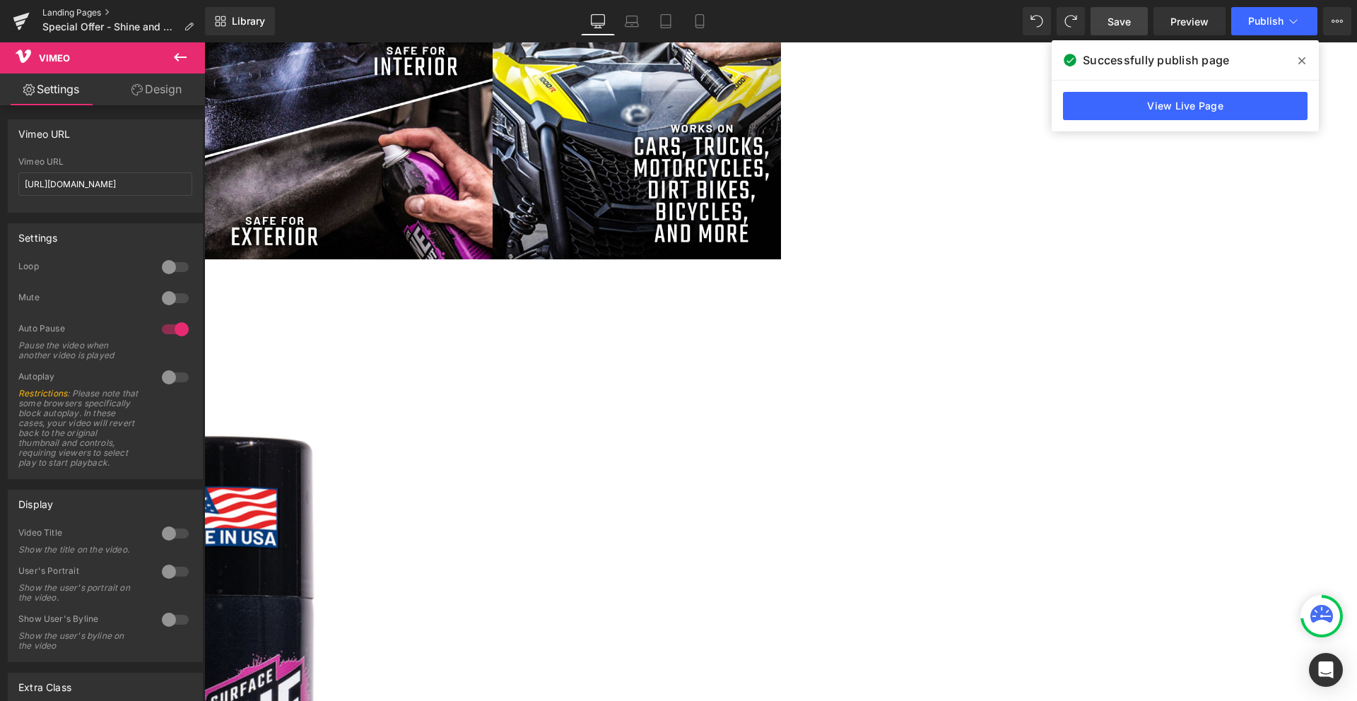
click at [63, 16] on link "Landing Pages" at bounding box center [123, 12] width 163 height 11
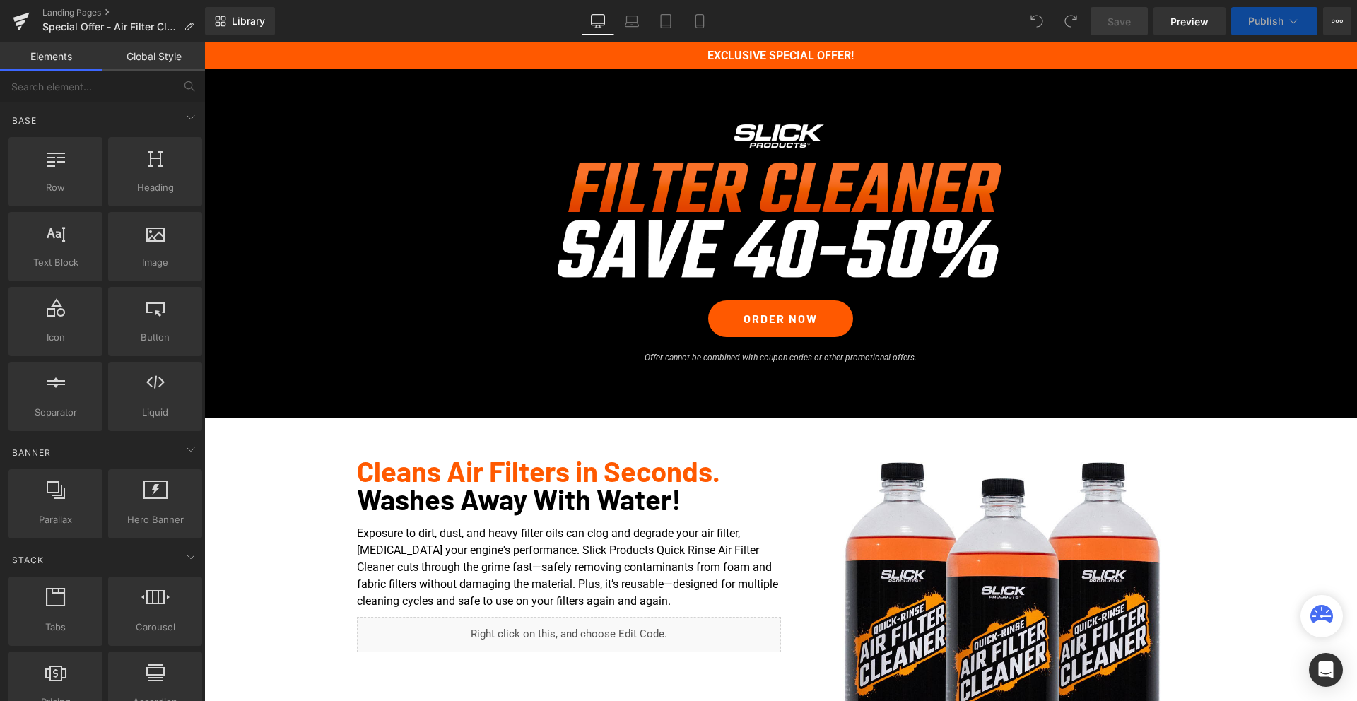
scroll to position [127, 0]
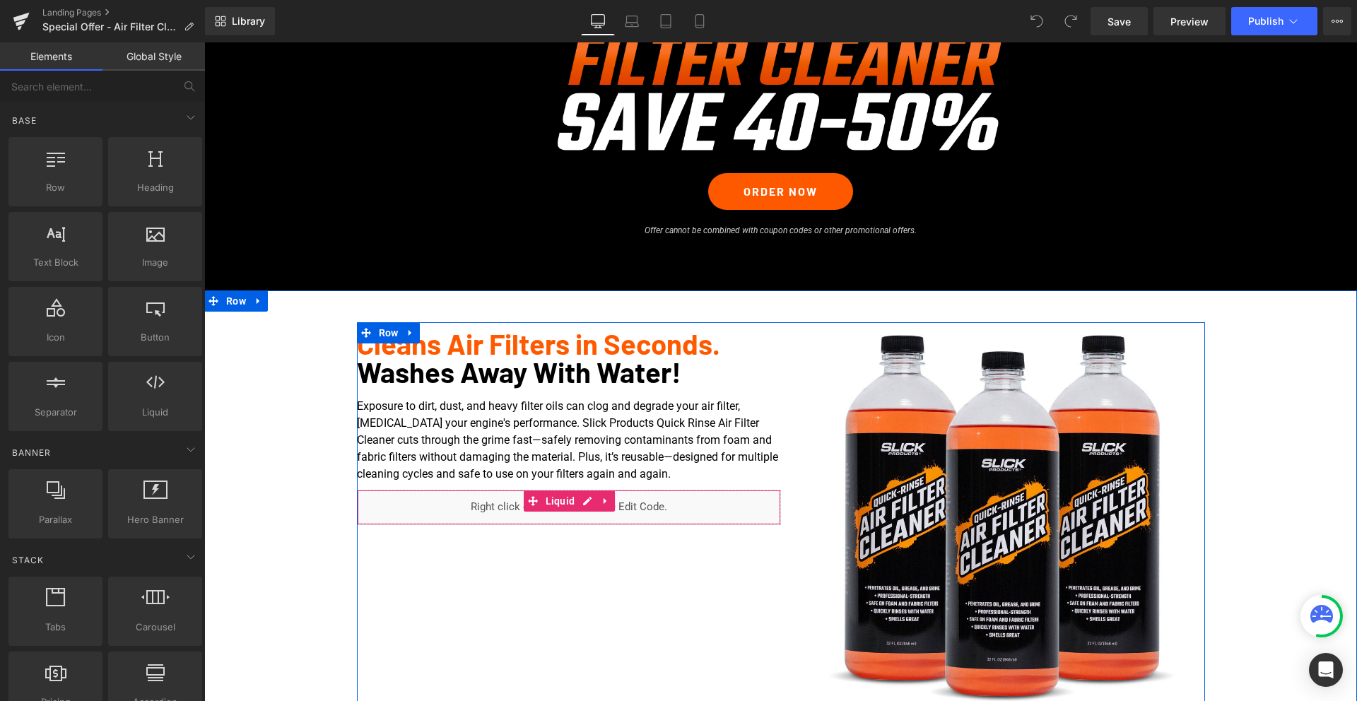
click at [604, 500] on icon at bounding box center [606, 500] width 10 height 11
click at [619, 498] on icon at bounding box center [615, 501] width 10 height 10
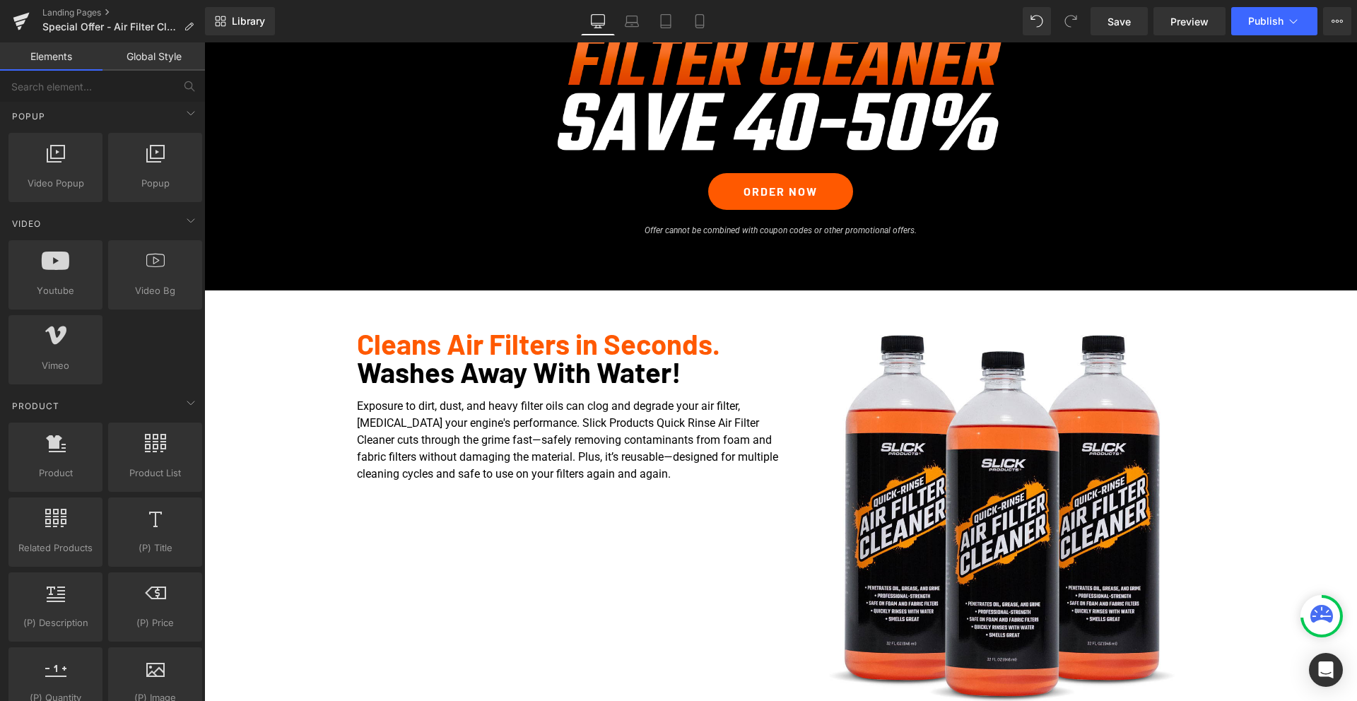
scroll to position [871, 0]
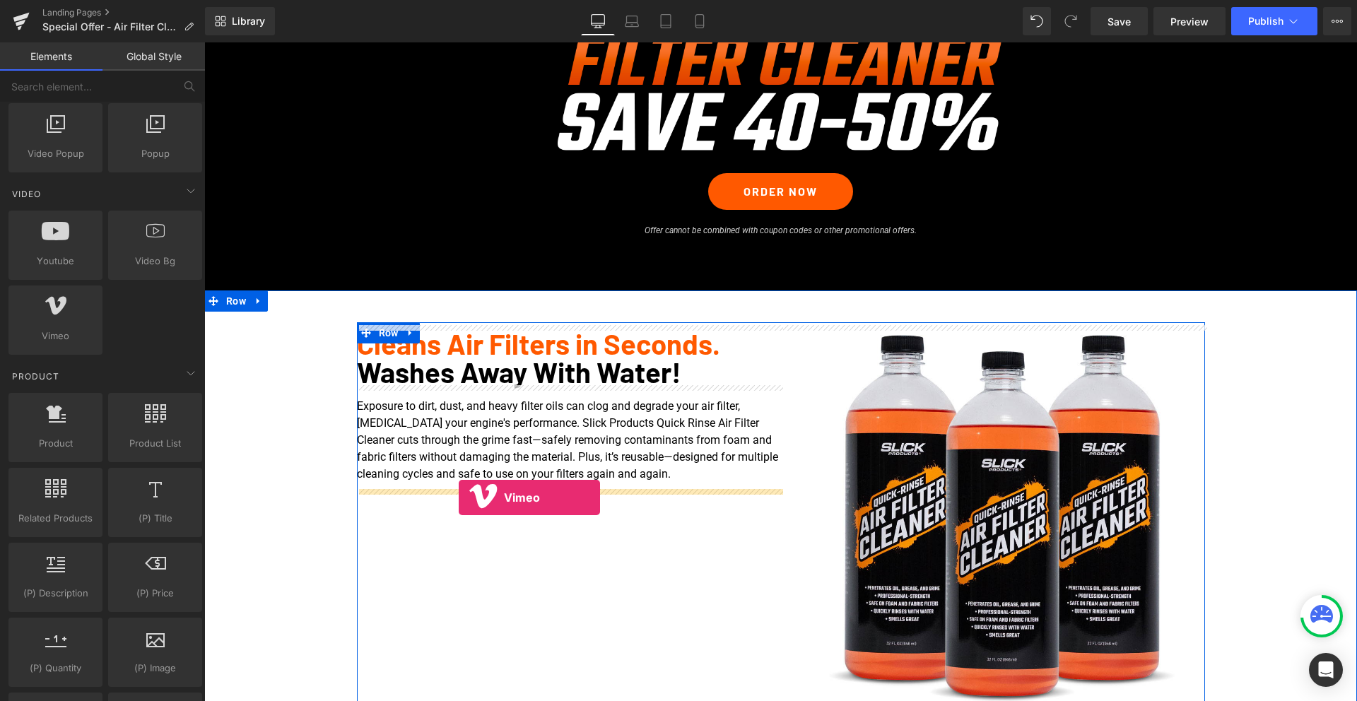
drag, startPoint x: 253, startPoint y: 368, endPoint x: 459, endPoint y: 498, distance: 243.4
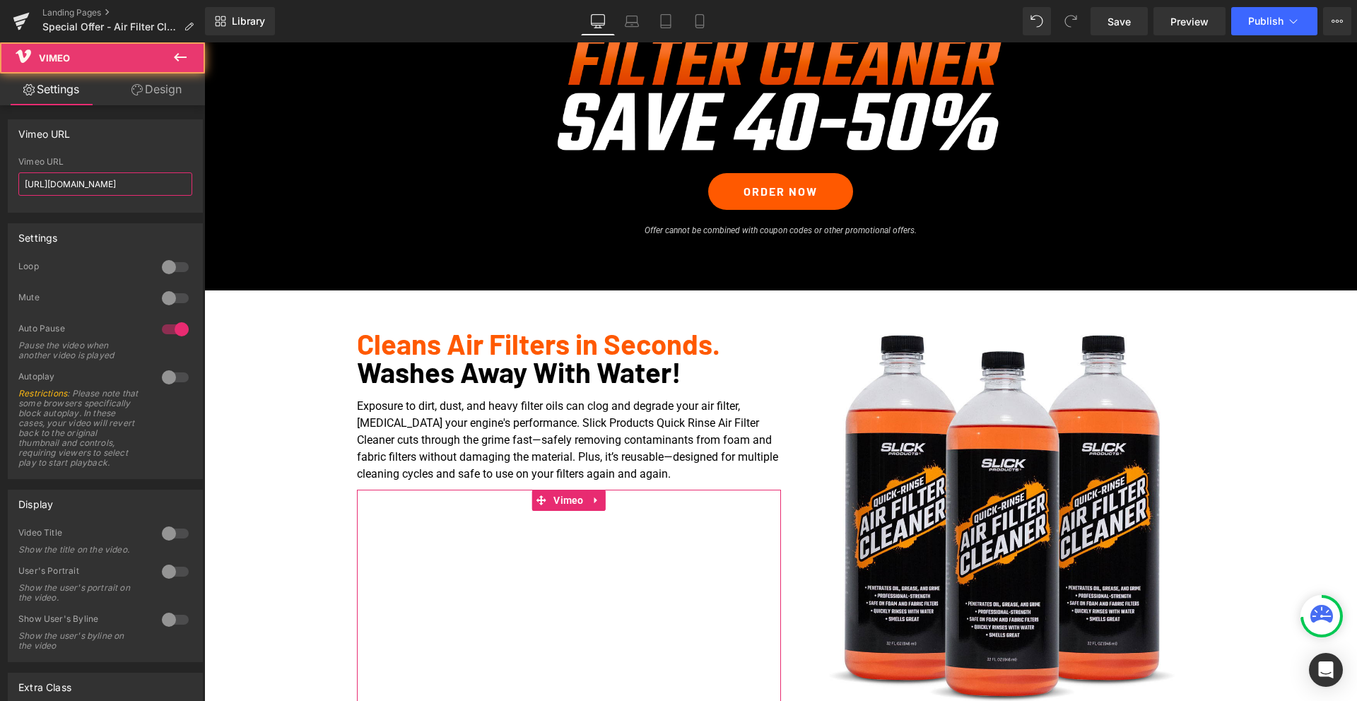
click at [70, 181] on input "[URL][DOMAIN_NAME]" at bounding box center [105, 183] width 174 height 23
paste input "1085267711"
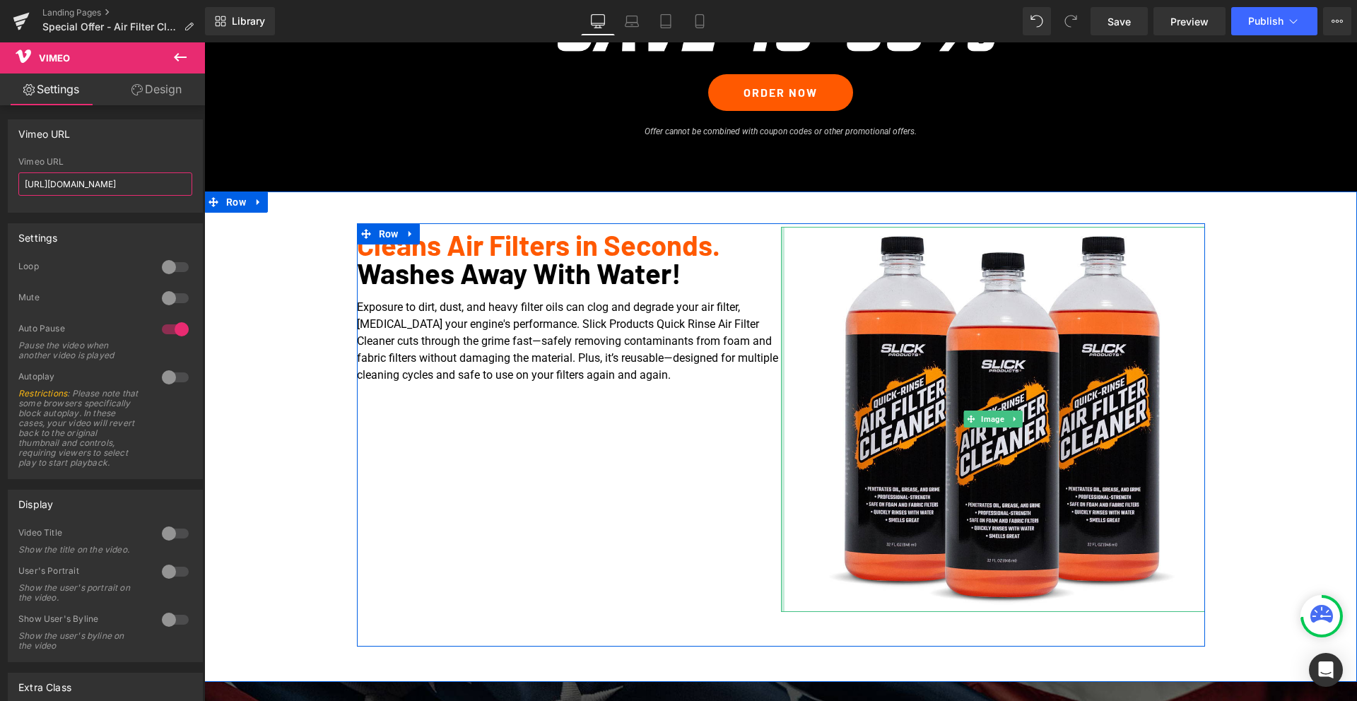
scroll to position [329, 0]
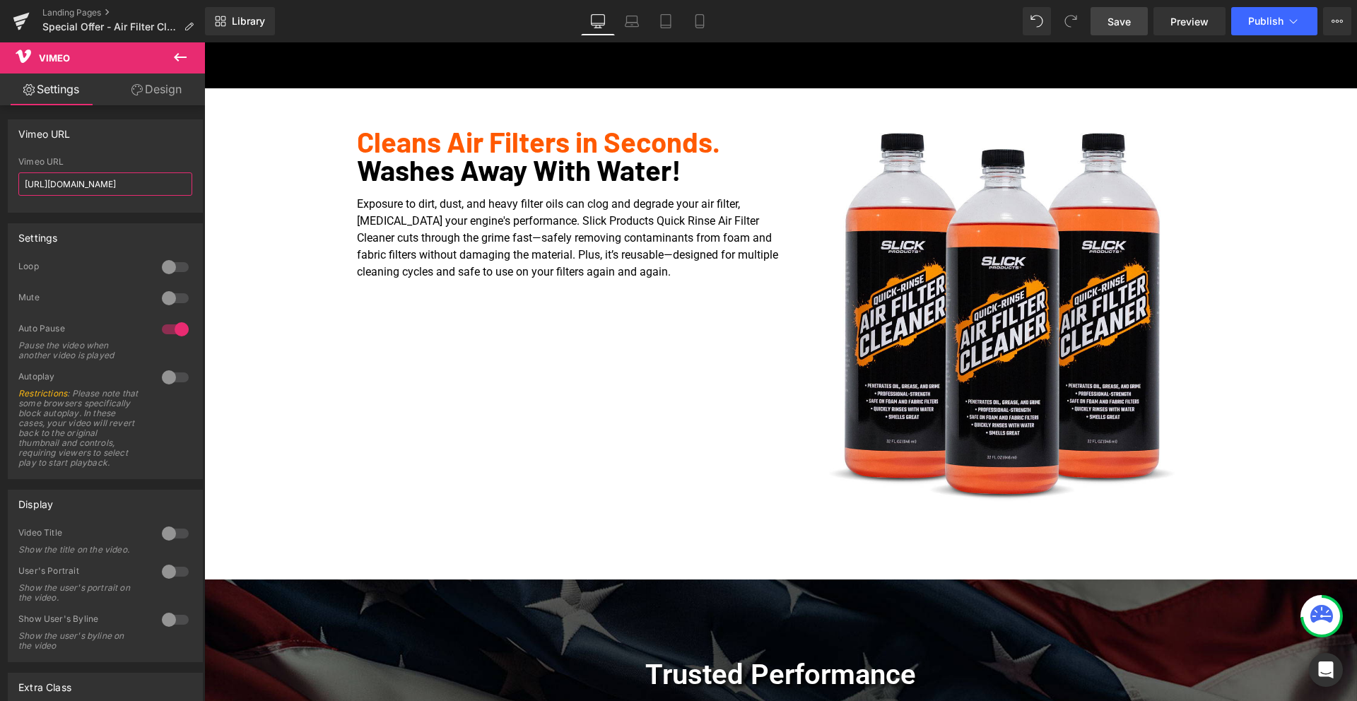
type input "https://vimeo.com/1085267711"
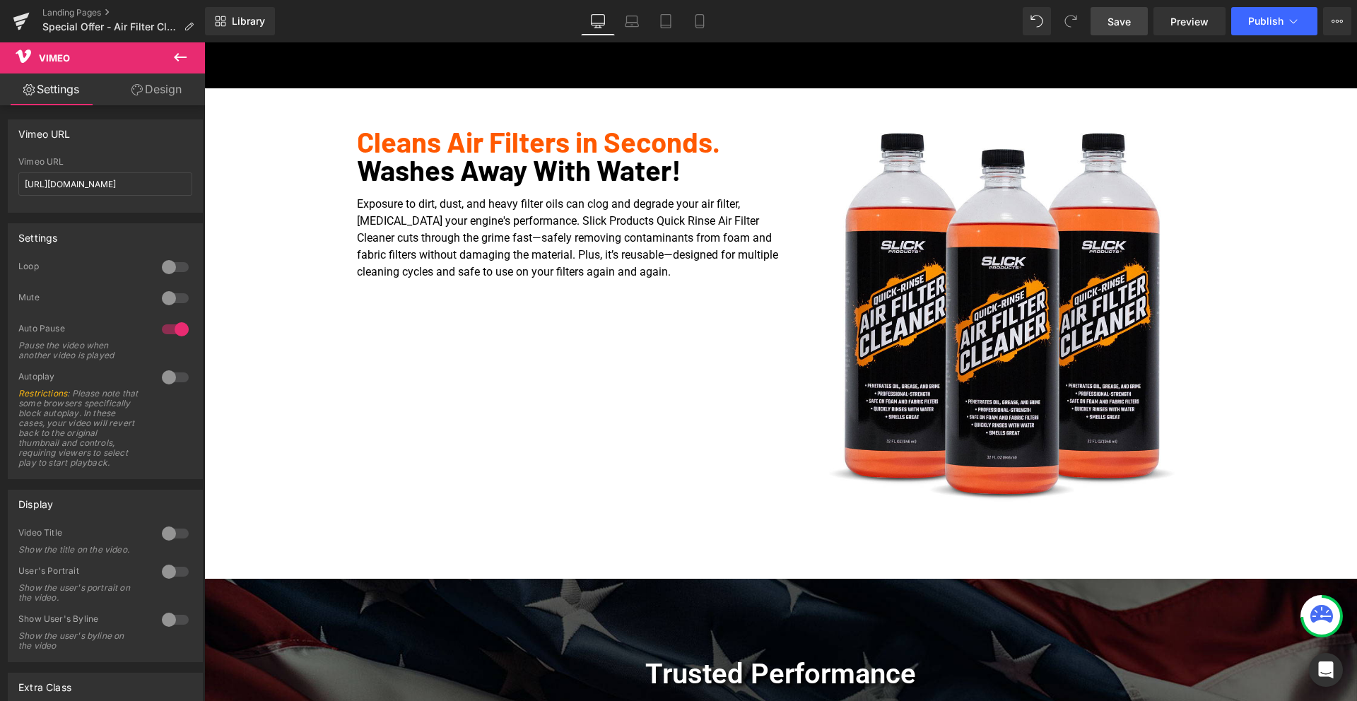
click at [1116, 23] on span "Save" at bounding box center [1119, 21] width 23 height 15
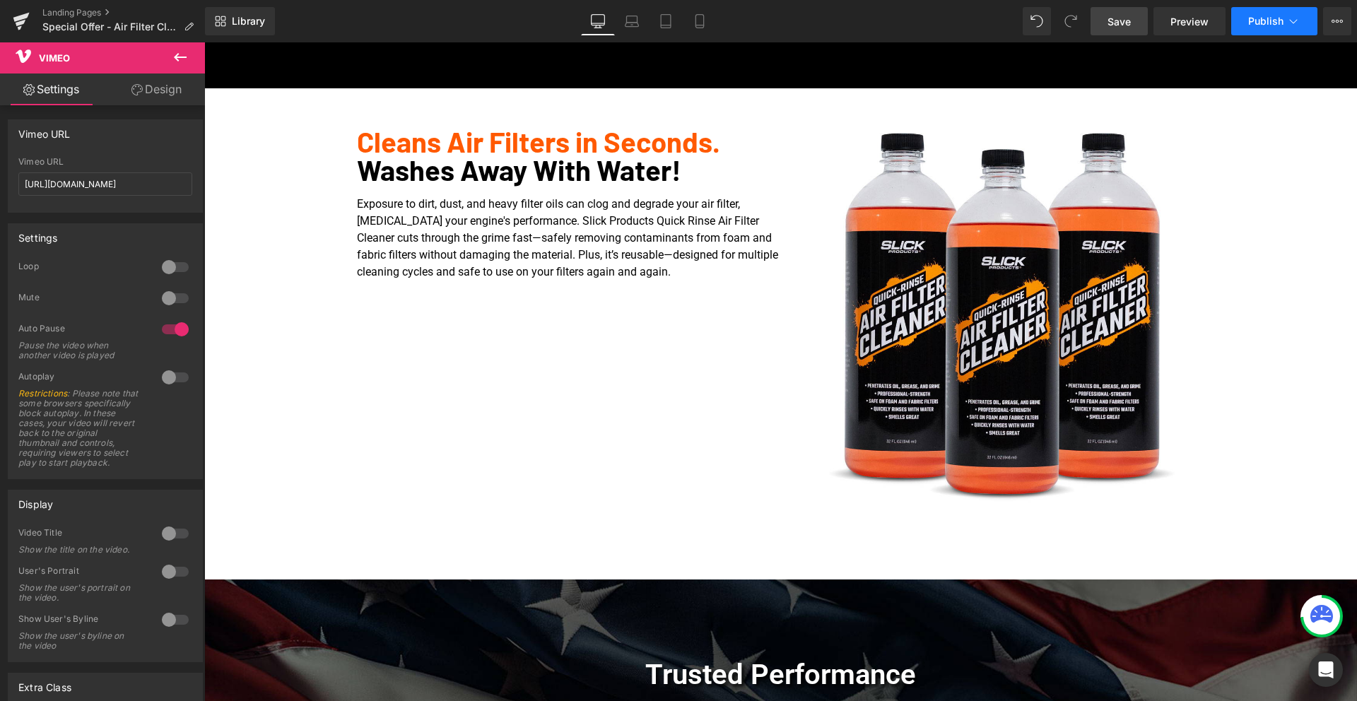
click at [1279, 24] on span "Publish" at bounding box center [1265, 21] width 35 height 11
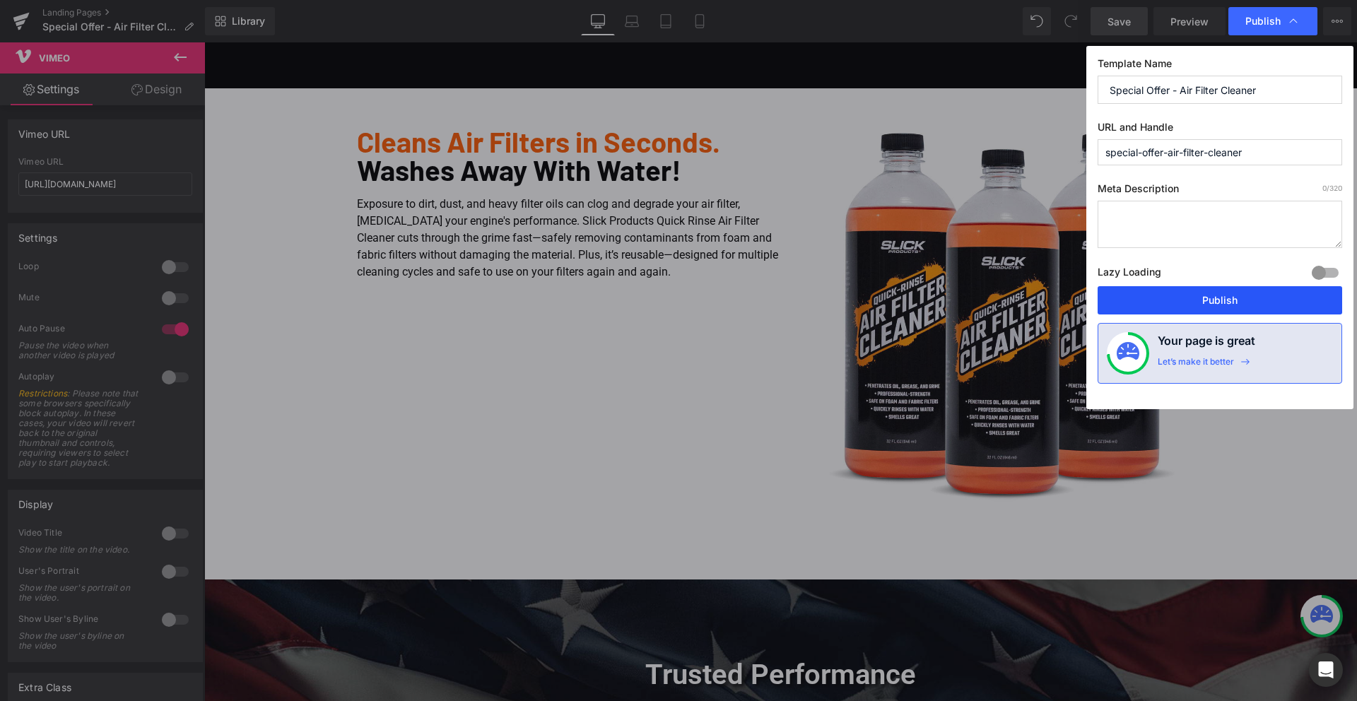
click at [1217, 304] on button "Publish" at bounding box center [1220, 300] width 245 height 28
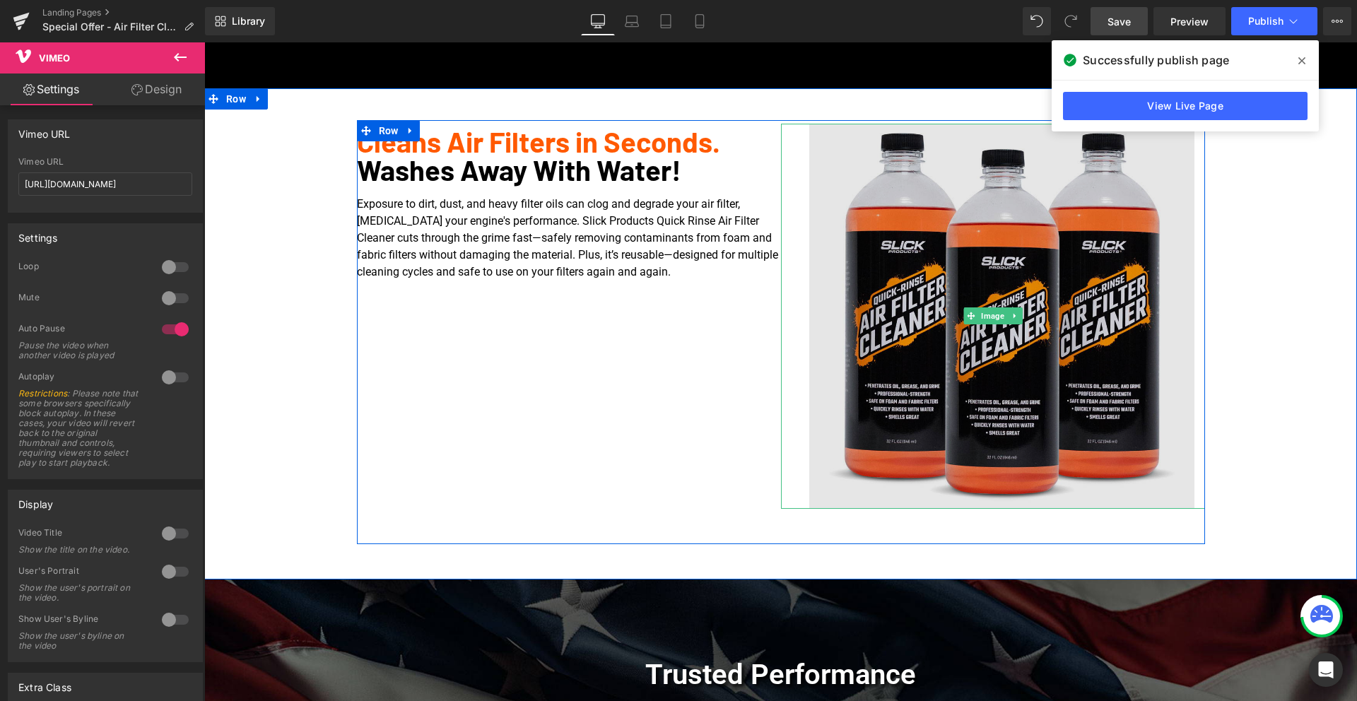
click at [999, 210] on img at bounding box center [993, 316] width 403 height 385
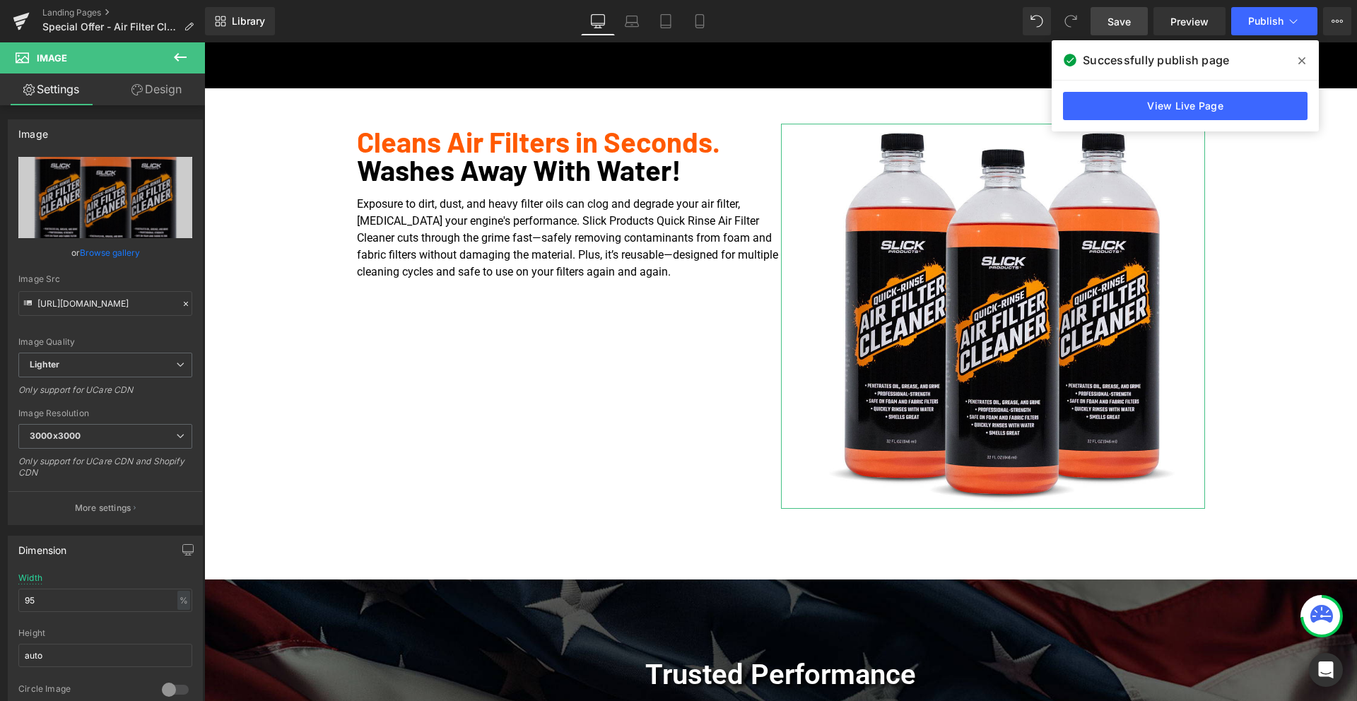
click at [165, 84] on link "Design" at bounding box center [156, 90] width 102 height 32
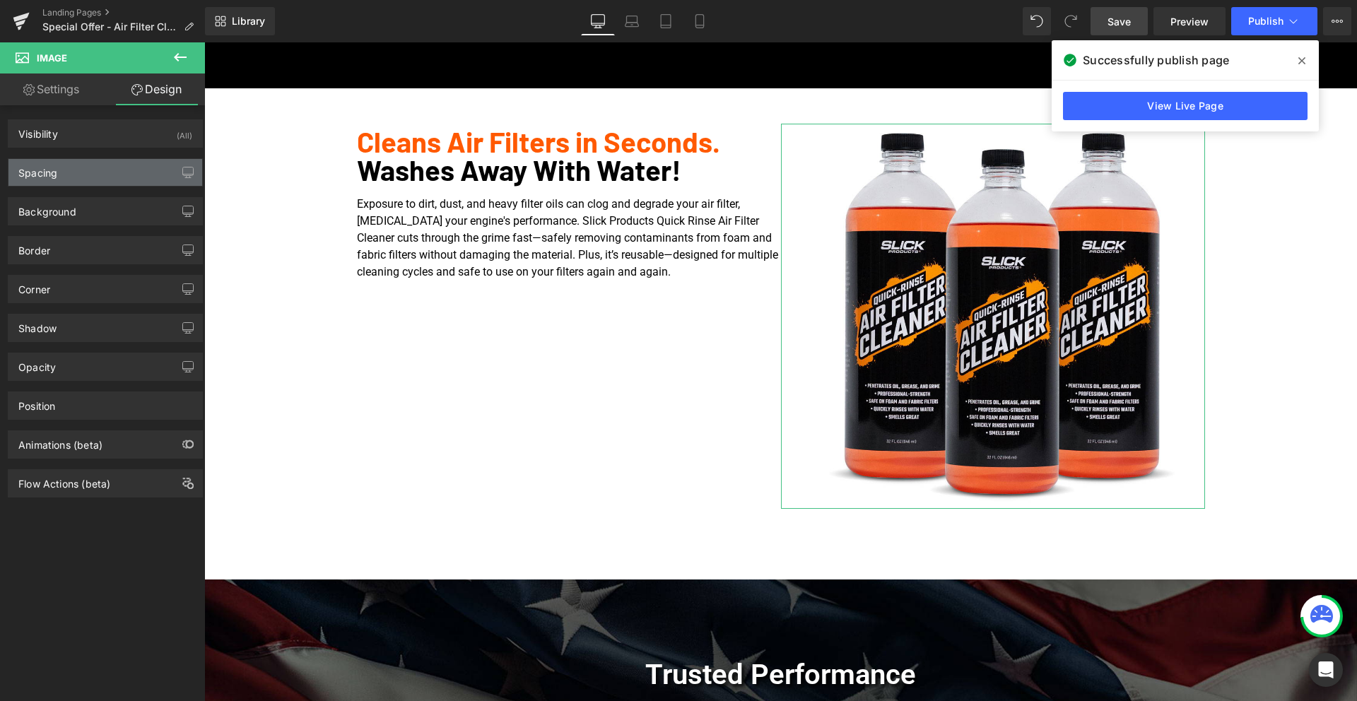
click at [95, 177] on div "Spacing" at bounding box center [105, 172] width 194 height 27
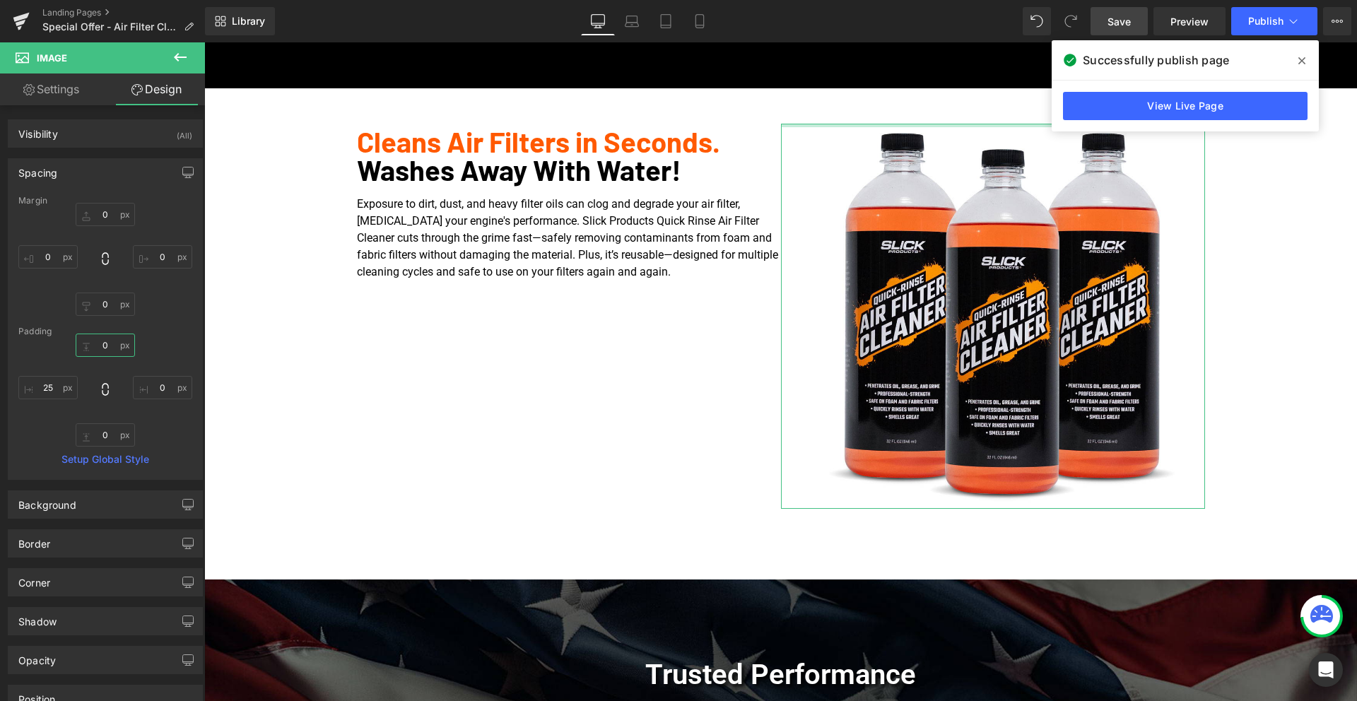
click at [94, 345] on input "text" at bounding box center [105, 345] width 59 height 23
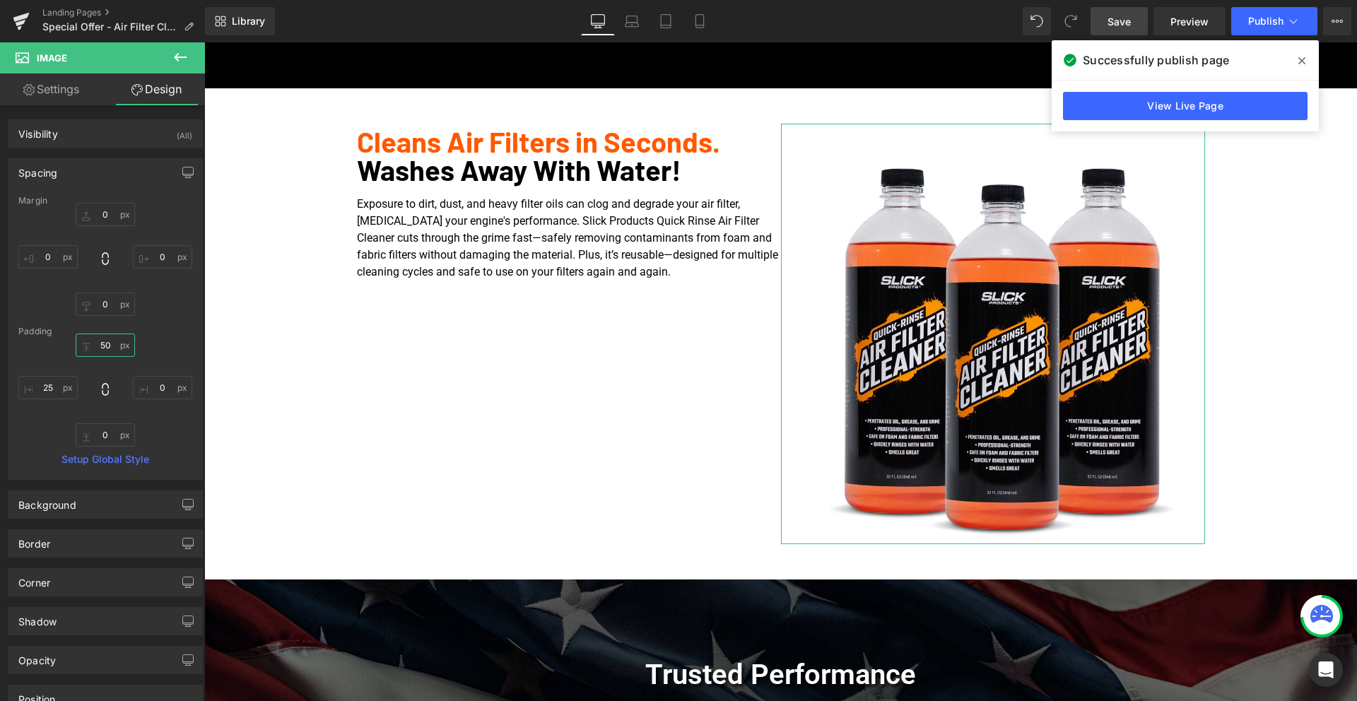
type input "5"
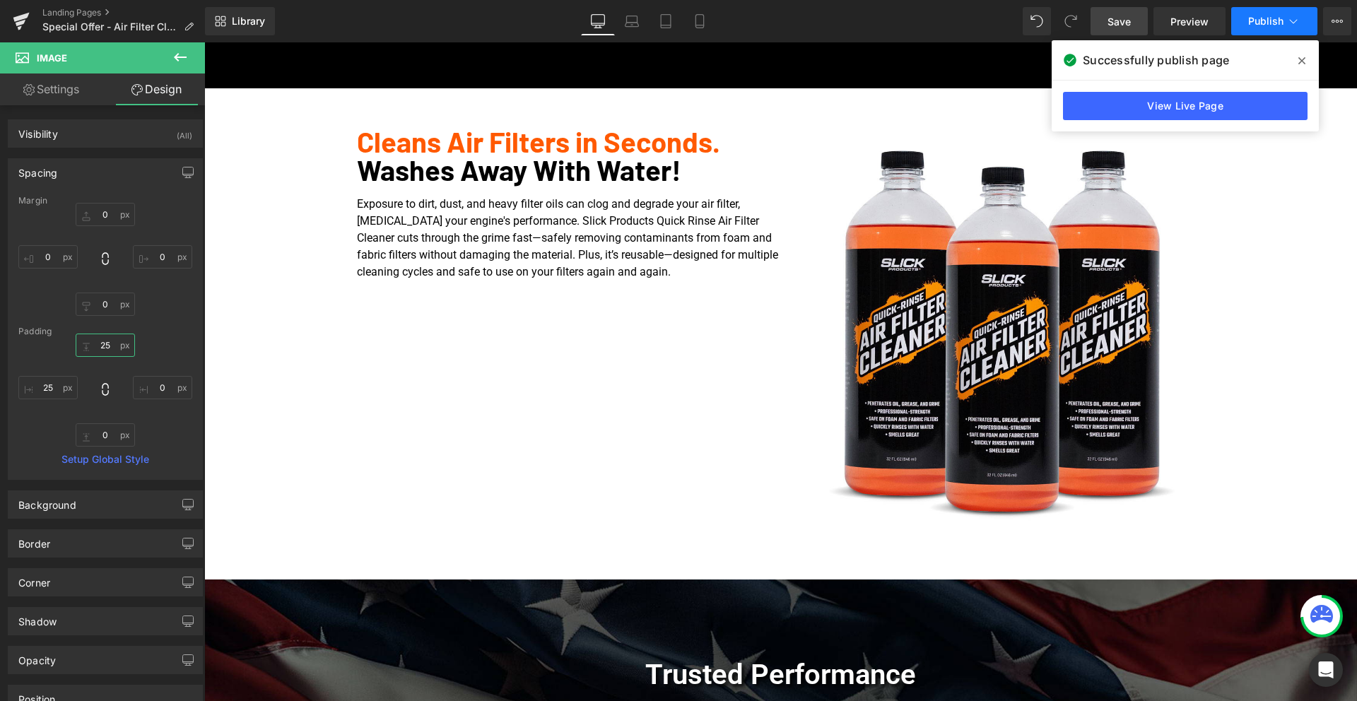
type input "25"
click at [1285, 19] on button "Publish" at bounding box center [1274, 21] width 86 height 28
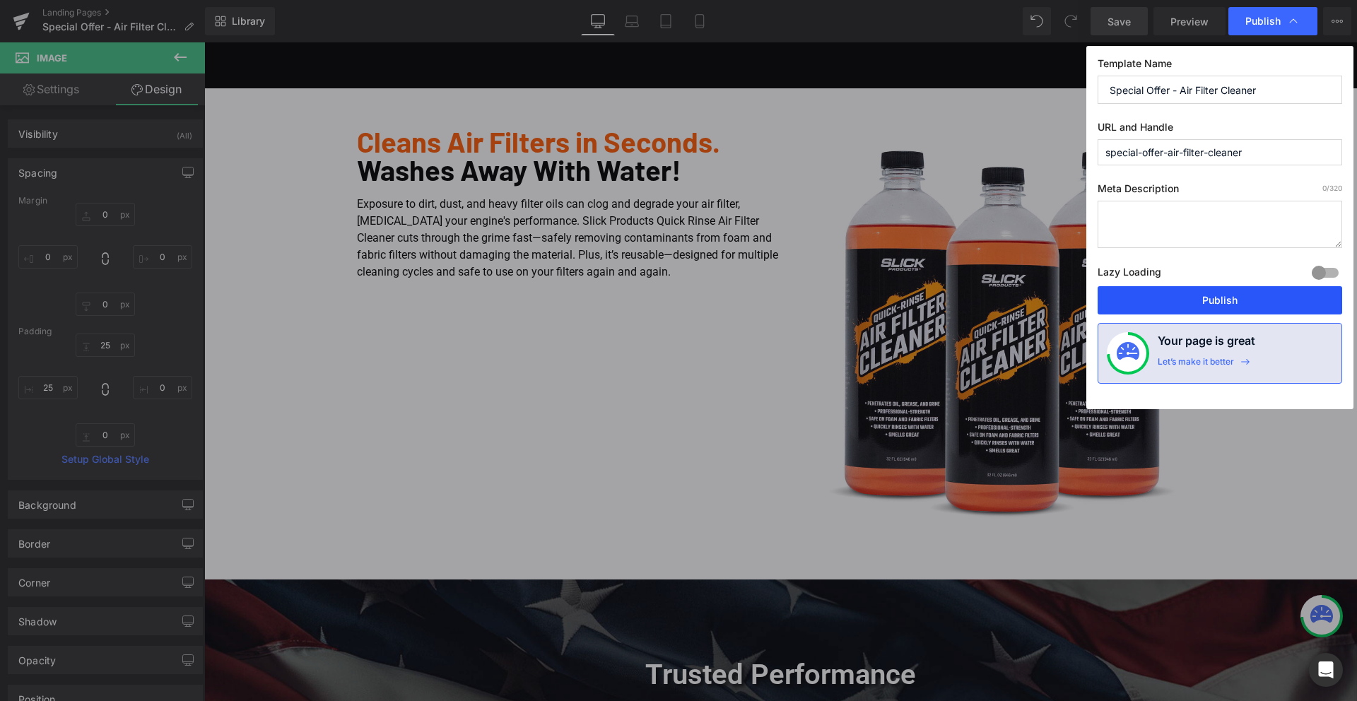
click at [1207, 293] on button "Publish" at bounding box center [1220, 300] width 245 height 28
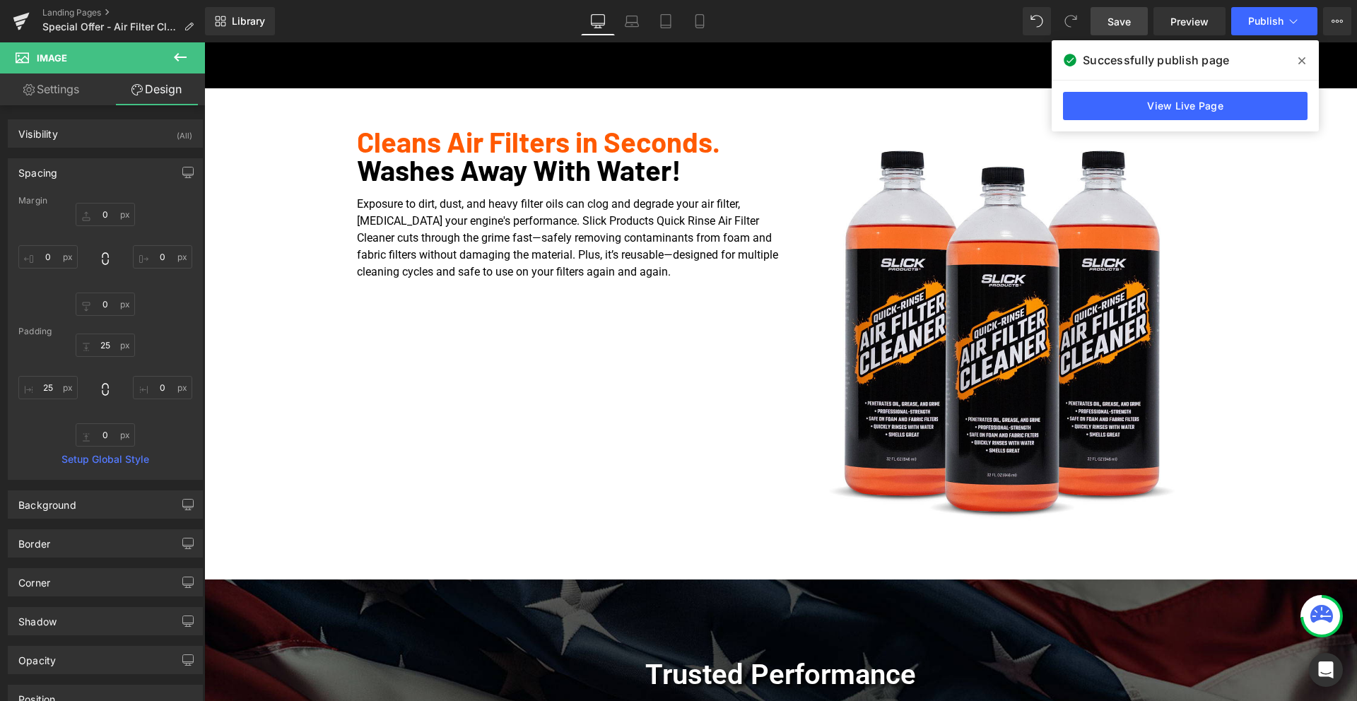
click at [1301, 60] on icon at bounding box center [1301, 60] width 7 height 11
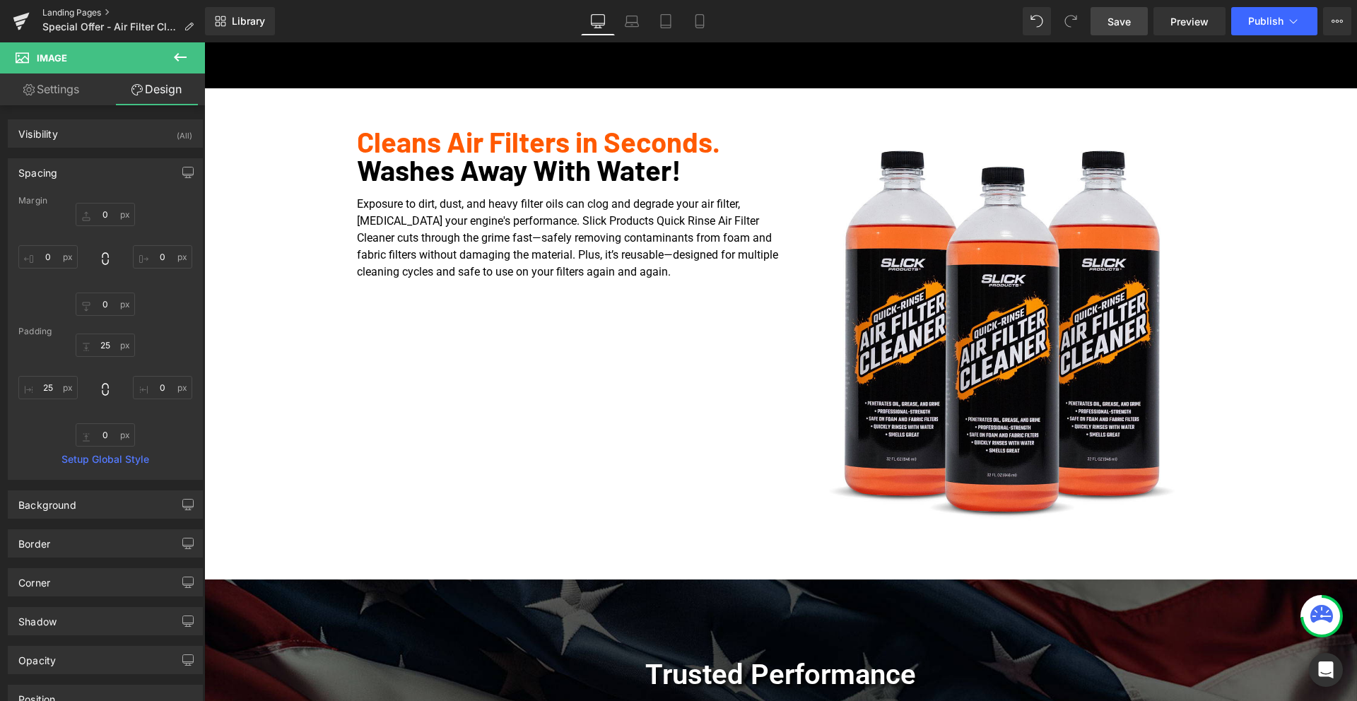
click at [61, 12] on link "Landing Pages" at bounding box center [123, 12] width 163 height 11
